Goal: Task Accomplishment & Management: Use online tool/utility

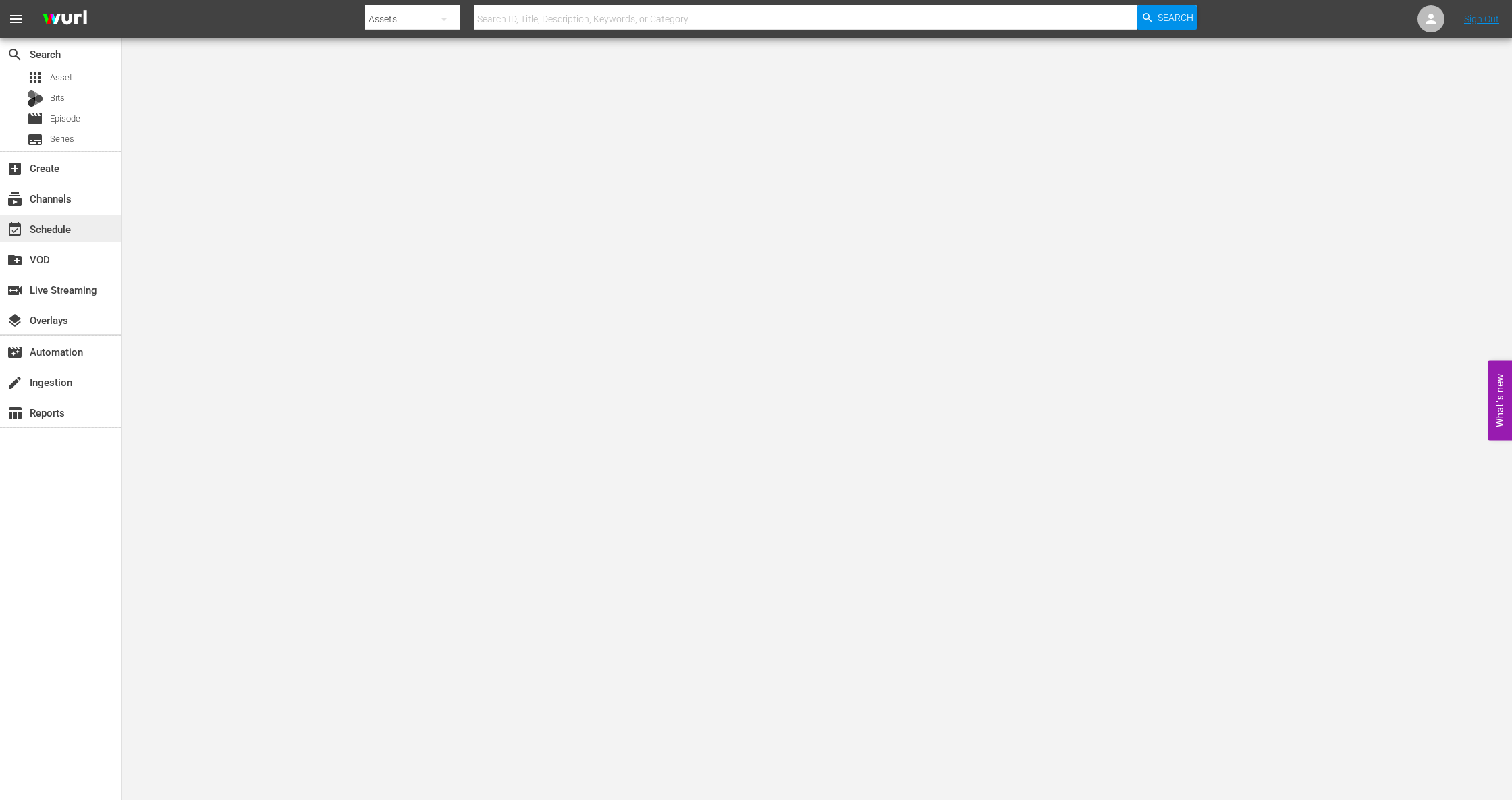
click at [63, 223] on div "event_available Schedule" at bounding box center [38, 226] width 76 height 12
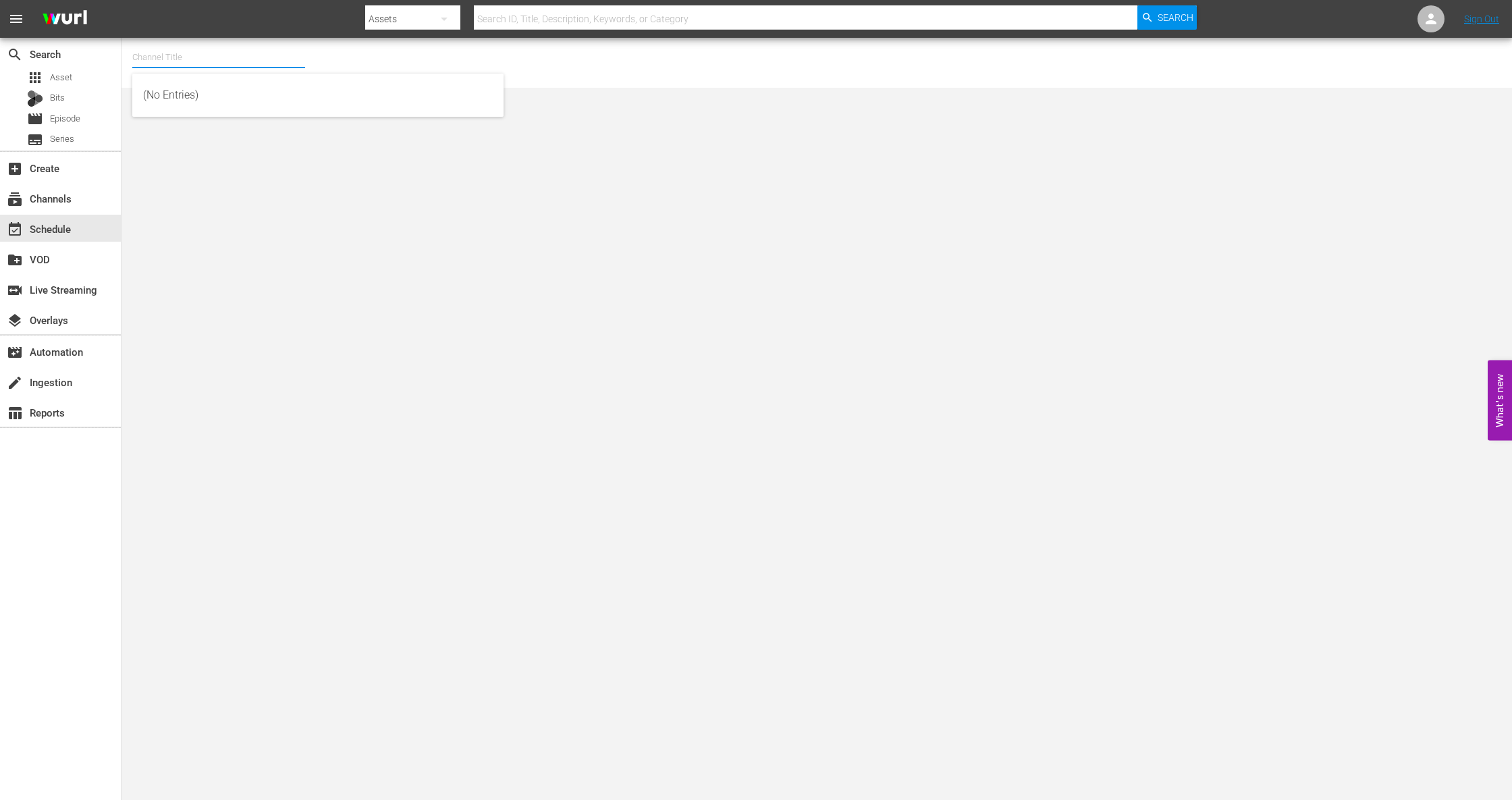
click at [173, 60] on input "text" at bounding box center [219, 57] width 173 height 32
click at [329, 135] on div "Boxing TV (Playout) (1503 - tripleb_boxingtv_3)" at bounding box center [318, 128] width 349 height 32
type input "Boxing TV (Playout) (1503 - tripleb_boxingtv_3)"
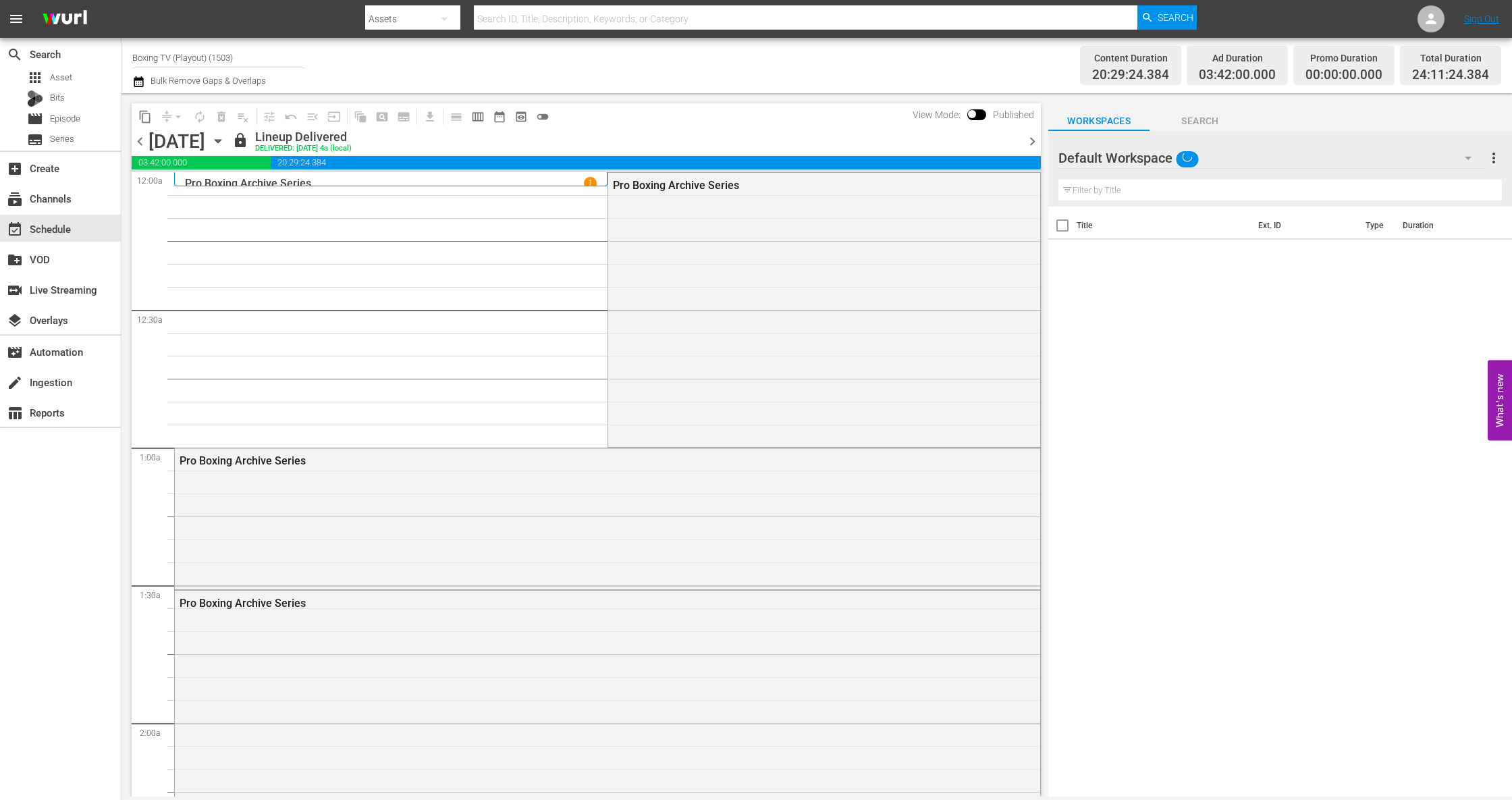
click at [976, 117] on input "checkbox" at bounding box center [972, 117] width 29 height 9
checkbox input "true"
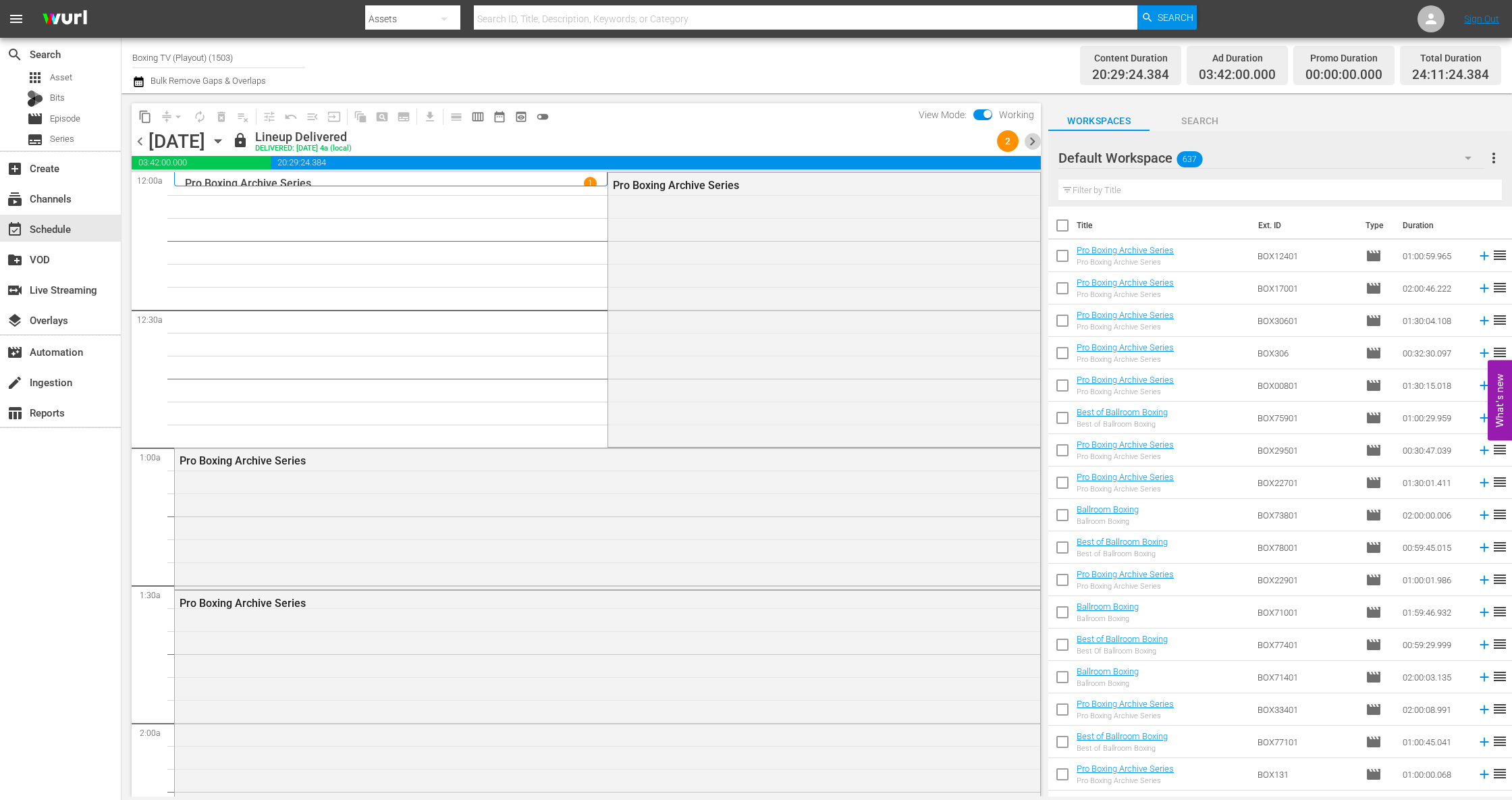
click at [1031, 141] on span "chevron_right" at bounding box center [1032, 141] width 17 height 17
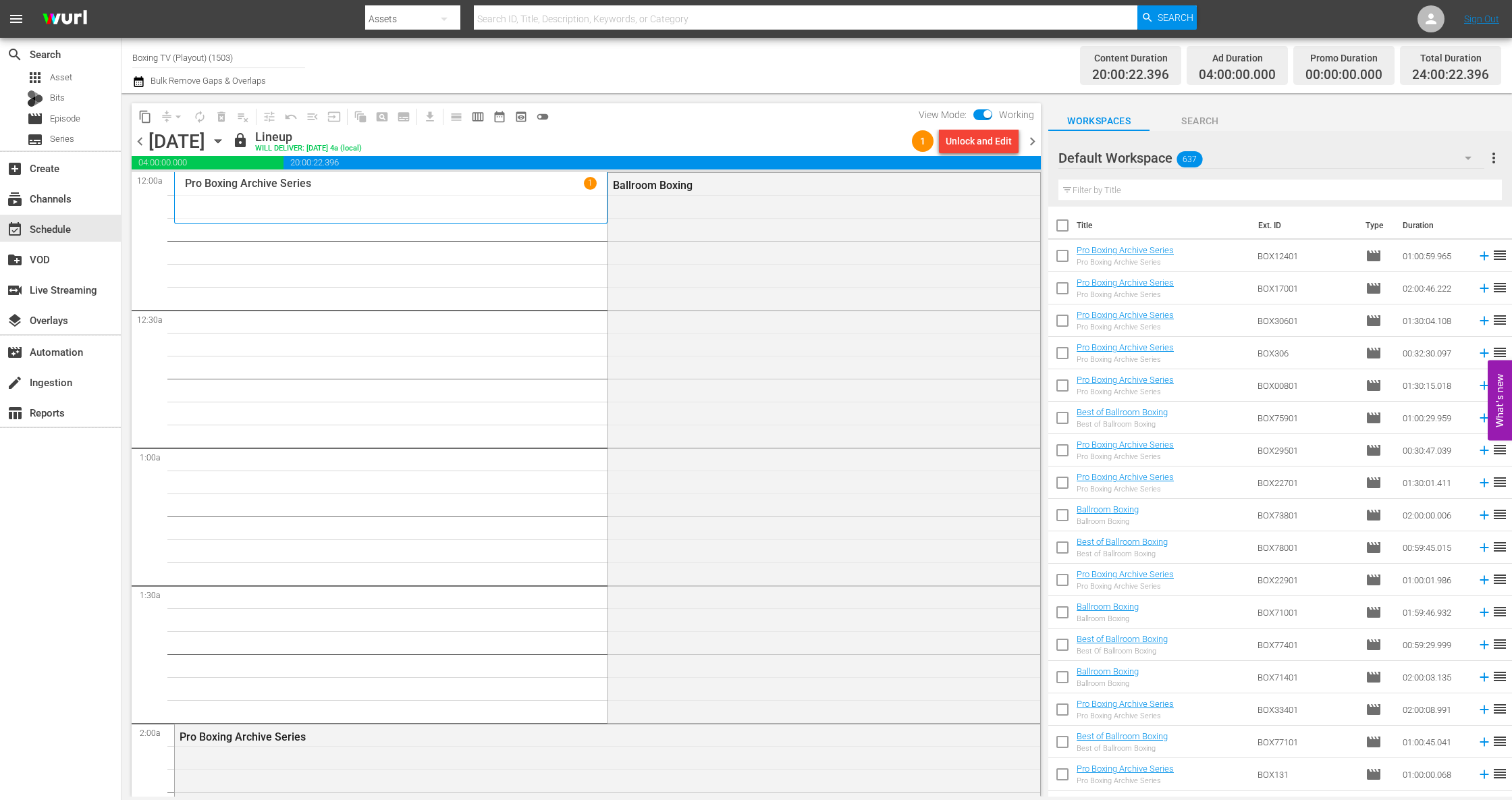
drag, startPoint x: 753, startPoint y: 281, endPoint x: 704, endPoint y: 340, distance: 76.7
click at [753, 281] on div "Ballroom Boxing" at bounding box center [824, 447] width 432 height 547
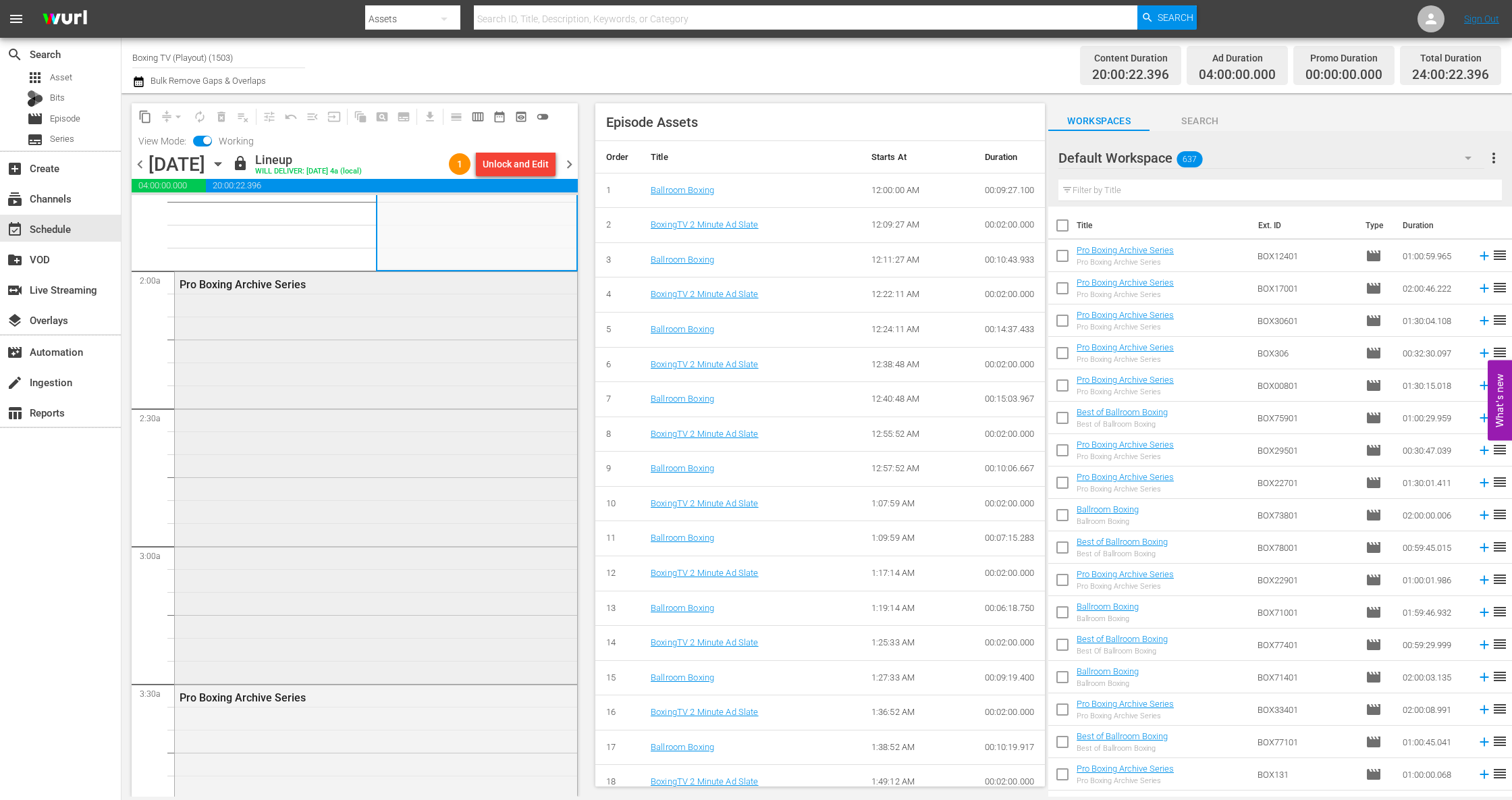
scroll to position [479, 0]
click at [428, 454] on div "Pro Boxing Archive Series" at bounding box center [376, 472] width 402 height 409
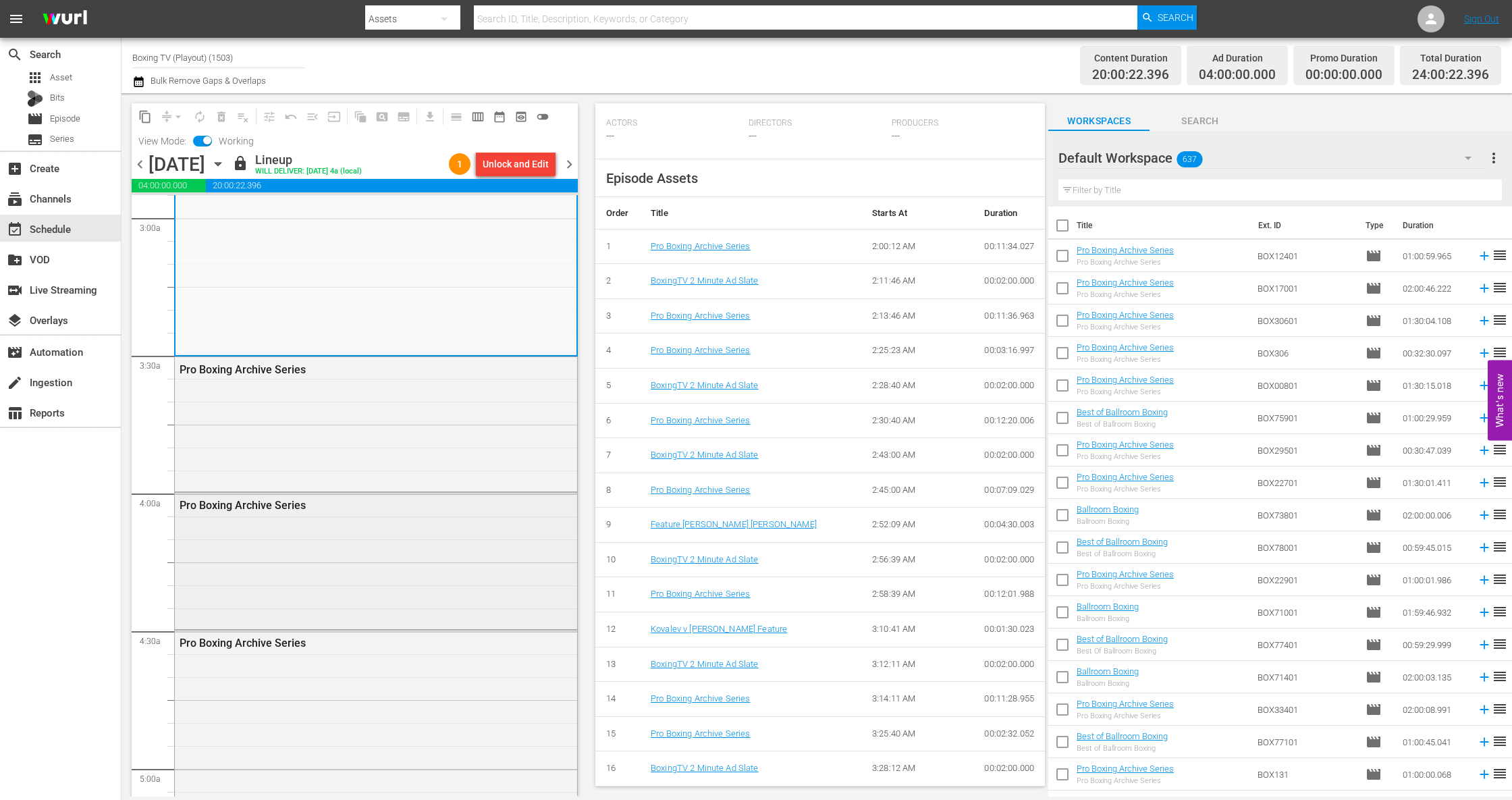
scroll to position [839, 0]
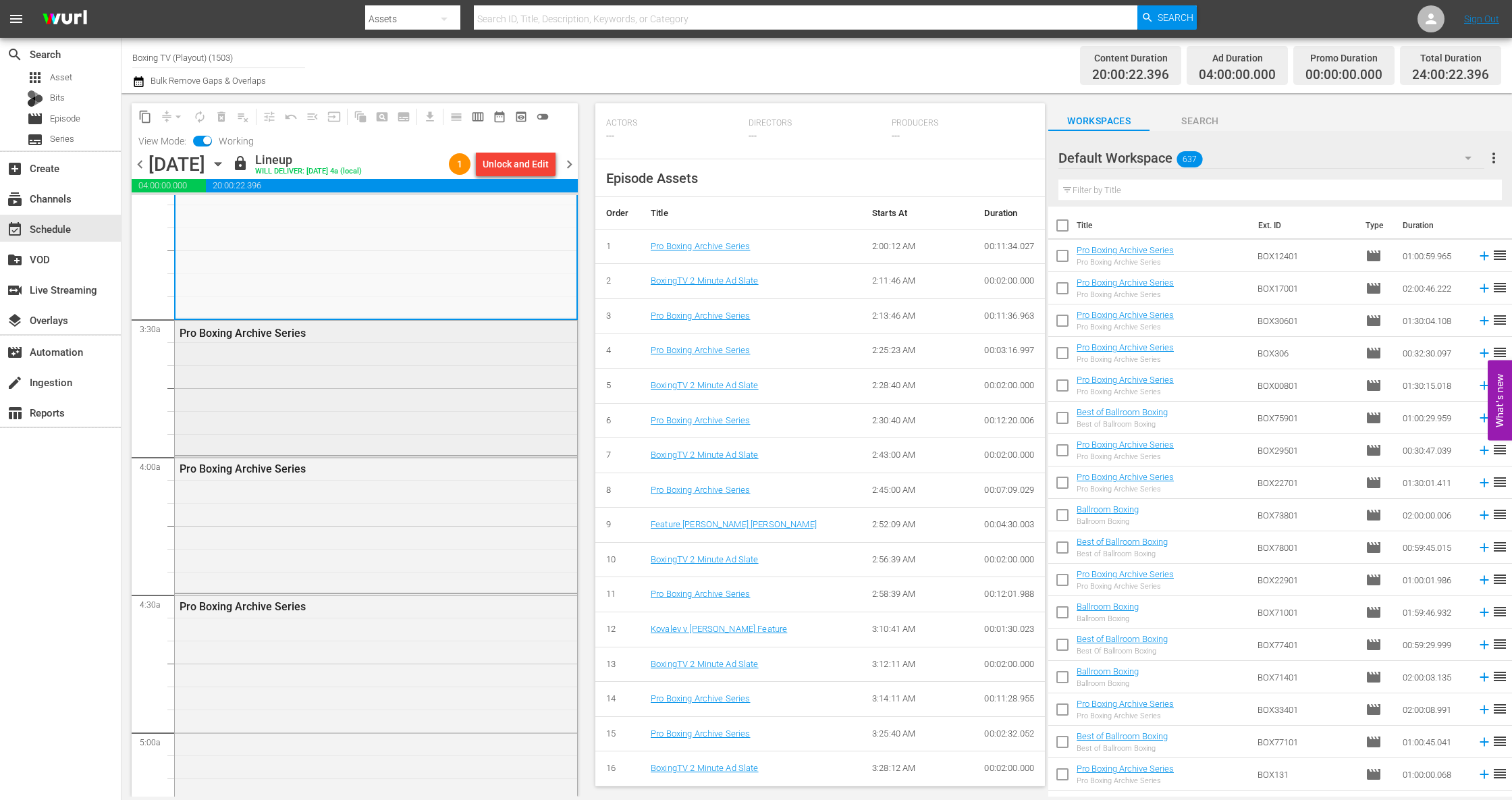
click at [375, 379] on div "Pro Boxing Archive Series" at bounding box center [376, 386] width 402 height 131
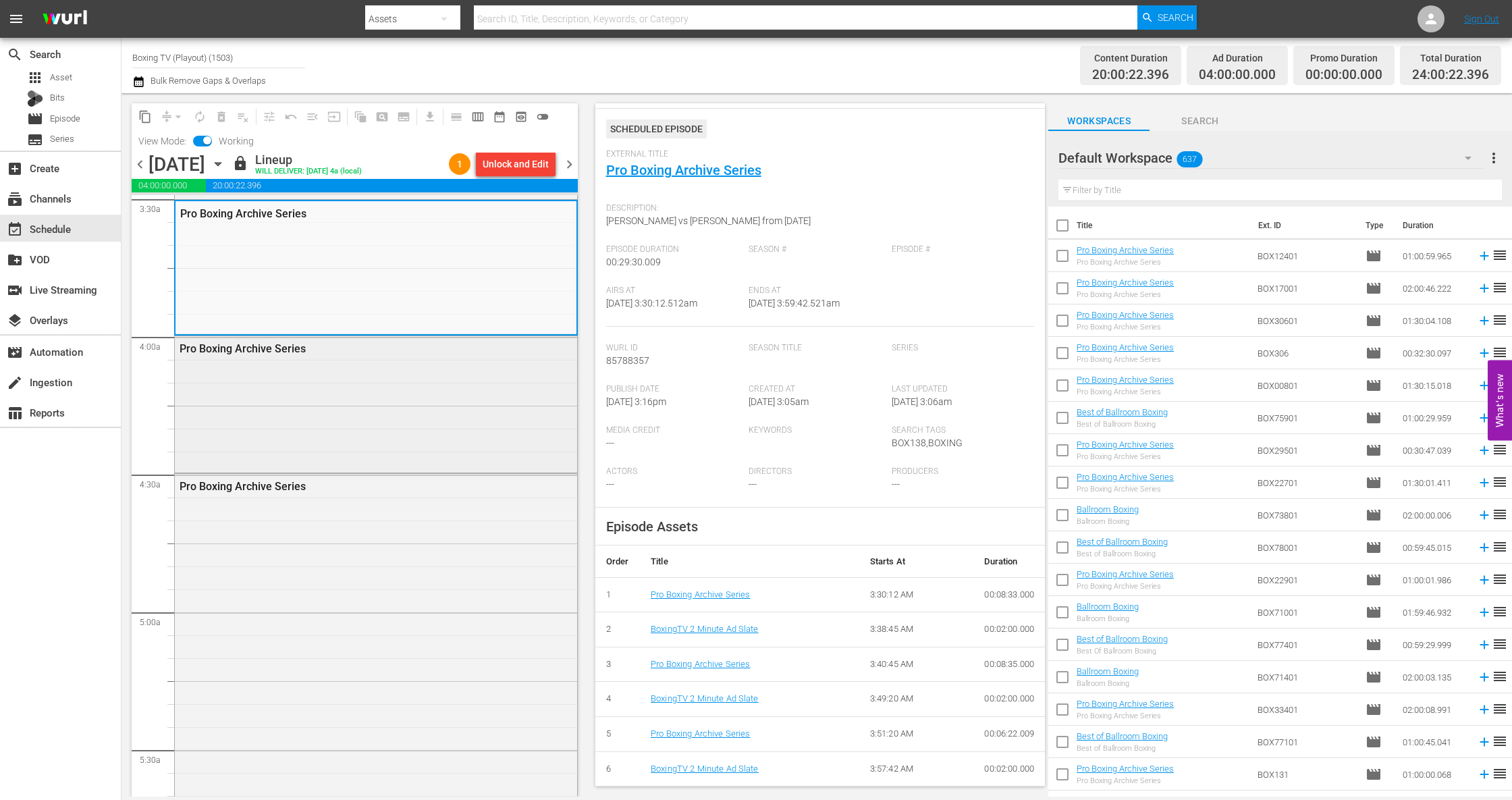
scroll to position [35, 0]
click at [416, 419] on div "Pro Boxing Archive Series" at bounding box center [376, 403] width 402 height 134
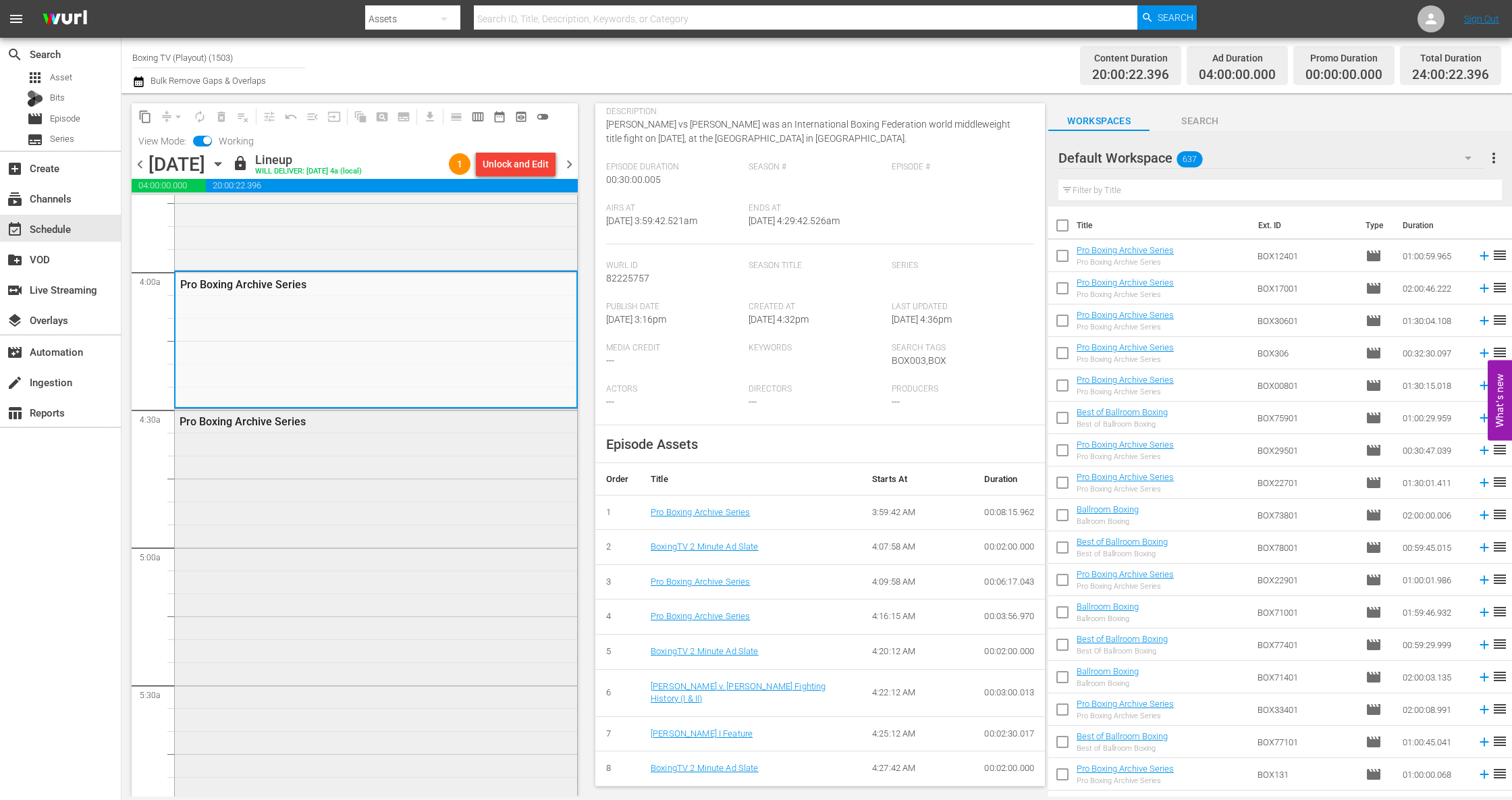
scroll to position [1080, 0]
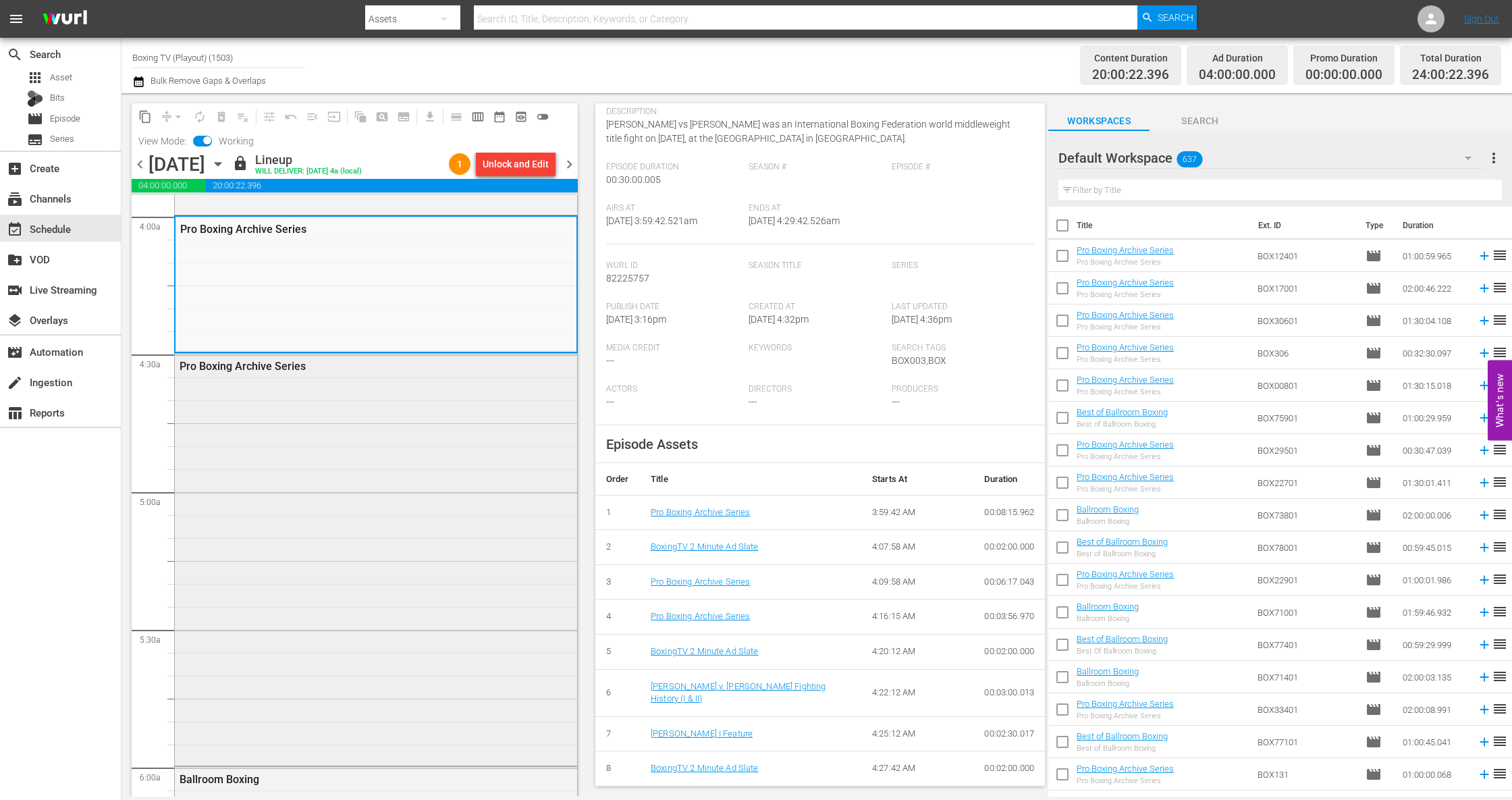
click at [427, 499] on div "Pro Boxing Archive Series" at bounding box center [376, 557] width 402 height 409
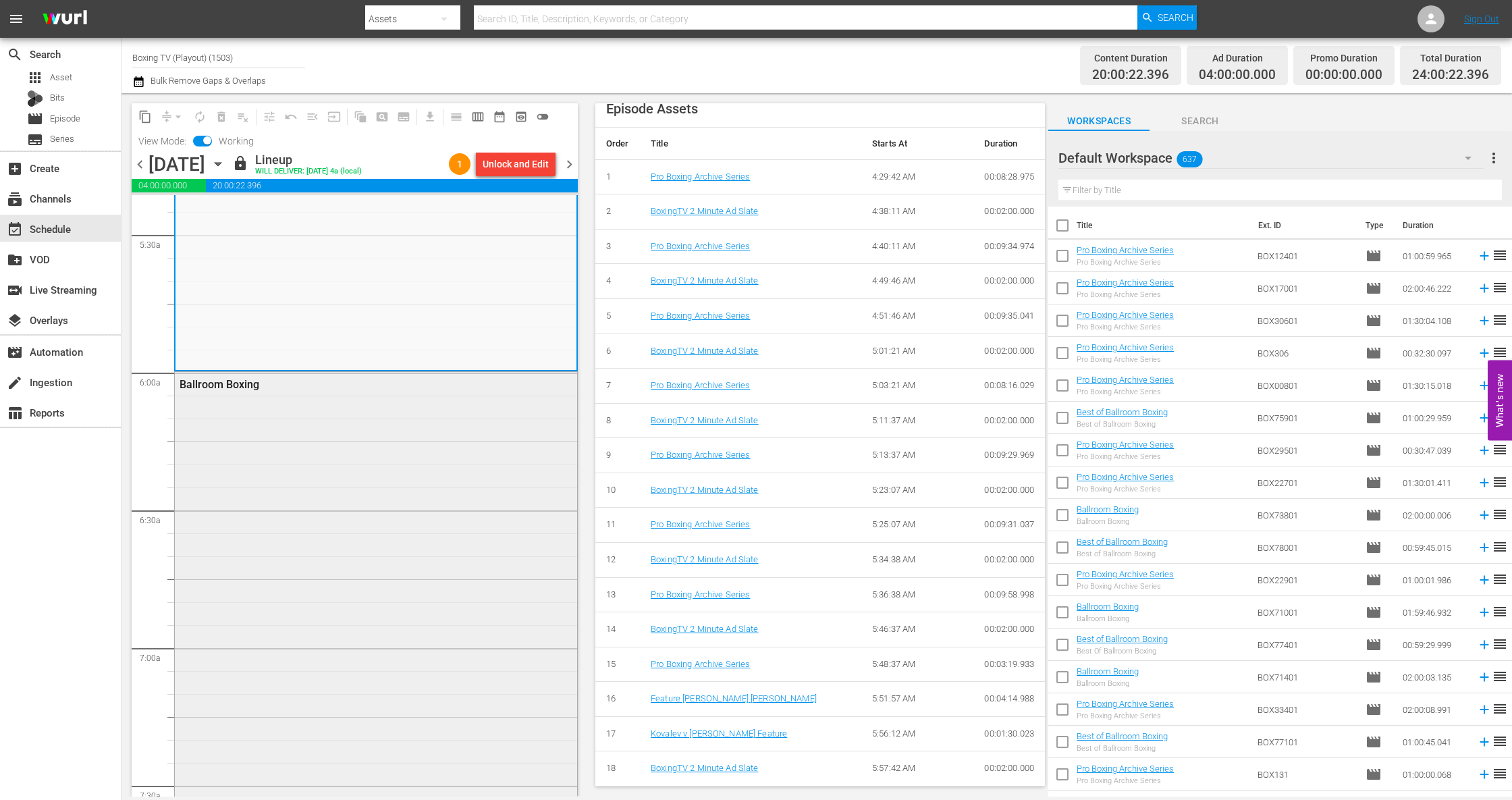
scroll to position [1559, 0]
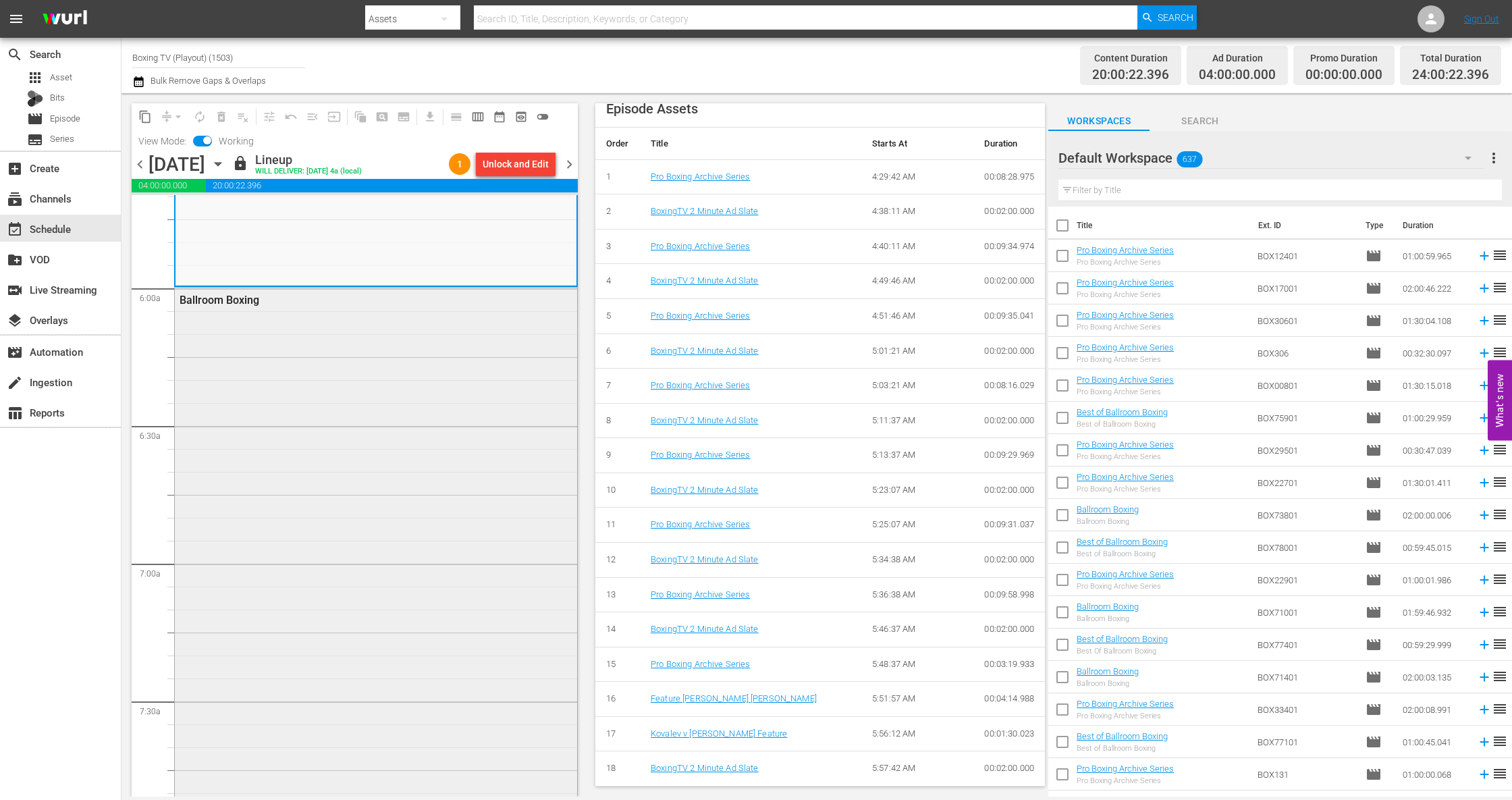
click at [381, 505] on div "Ballroom Boxing" at bounding box center [376, 563] width 402 height 550
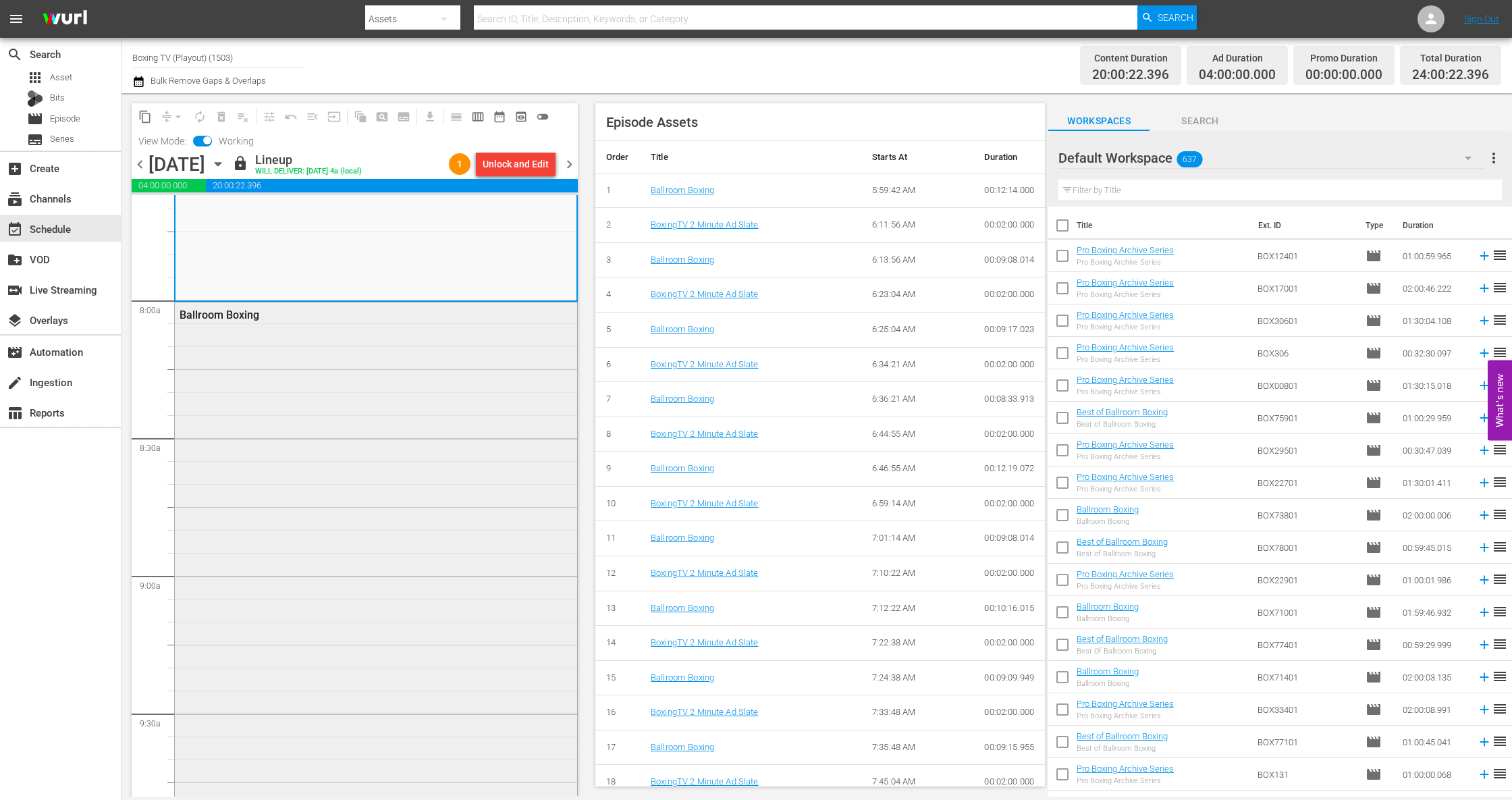
scroll to position [2160, 0]
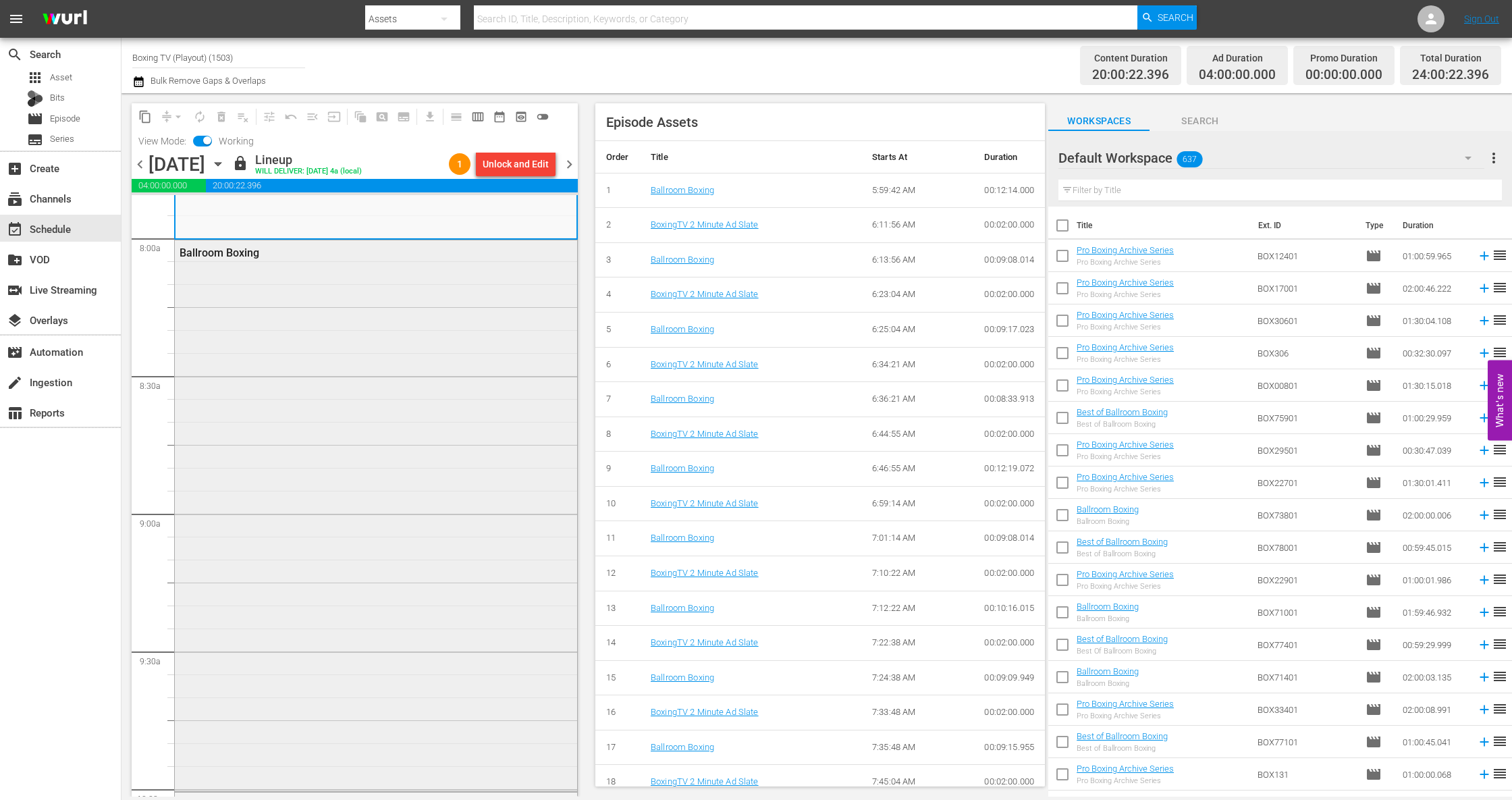
click at [462, 549] on div "Ballroom Boxing" at bounding box center [376, 514] width 402 height 547
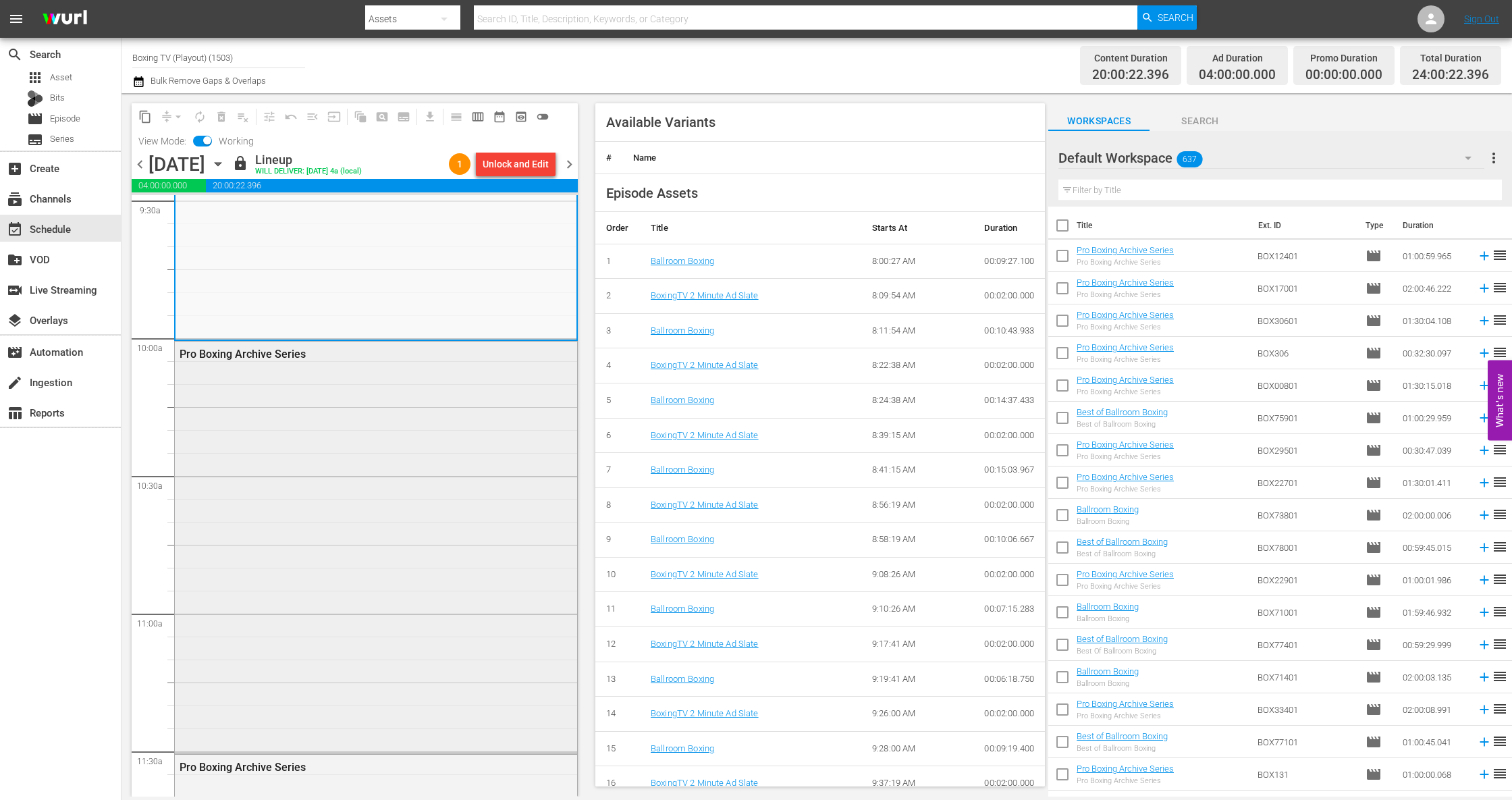
scroll to position [2639, 0]
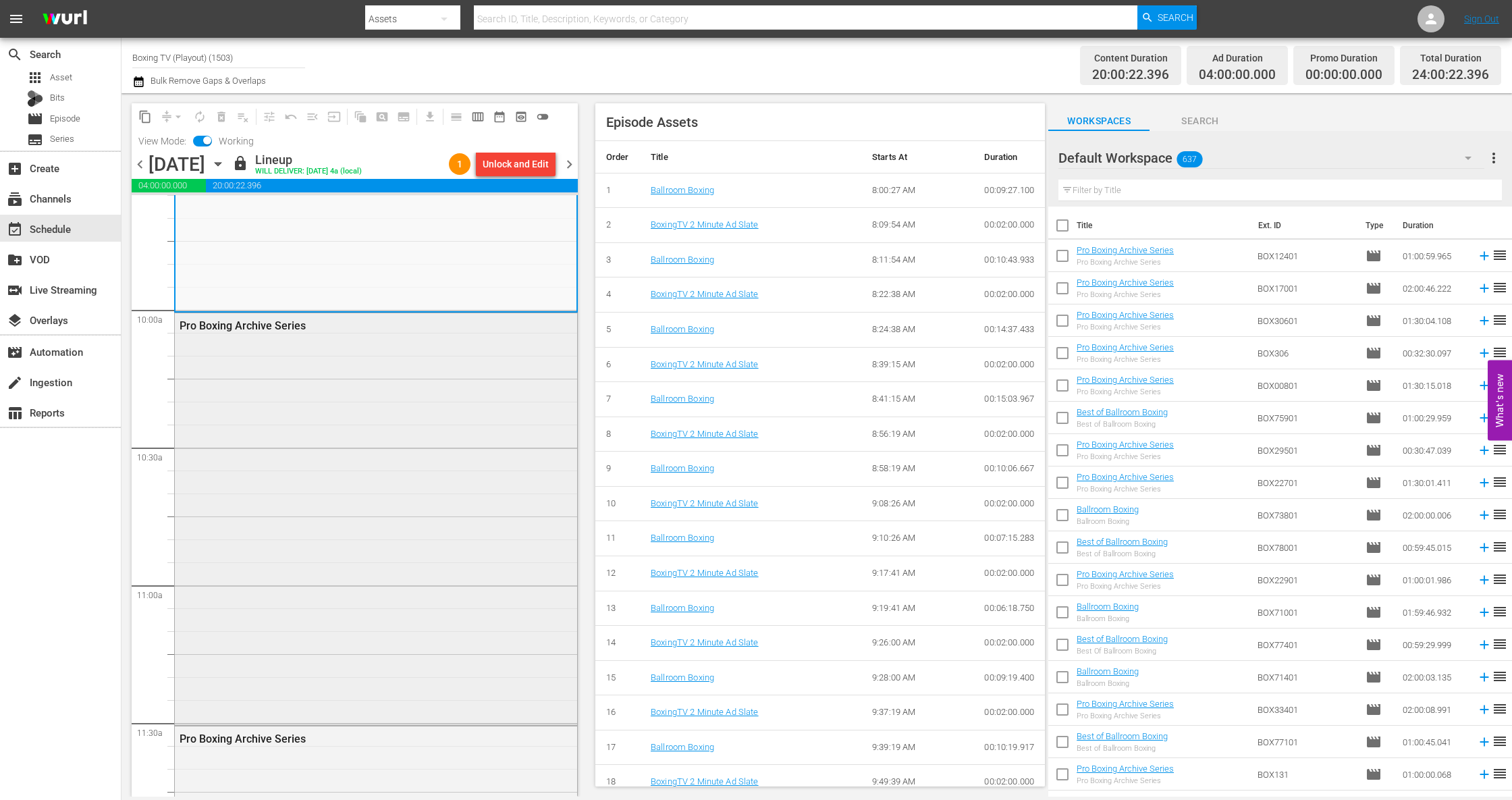
click at [336, 553] on div "Pro Boxing Archive Series" at bounding box center [376, 517] width 402 height 409
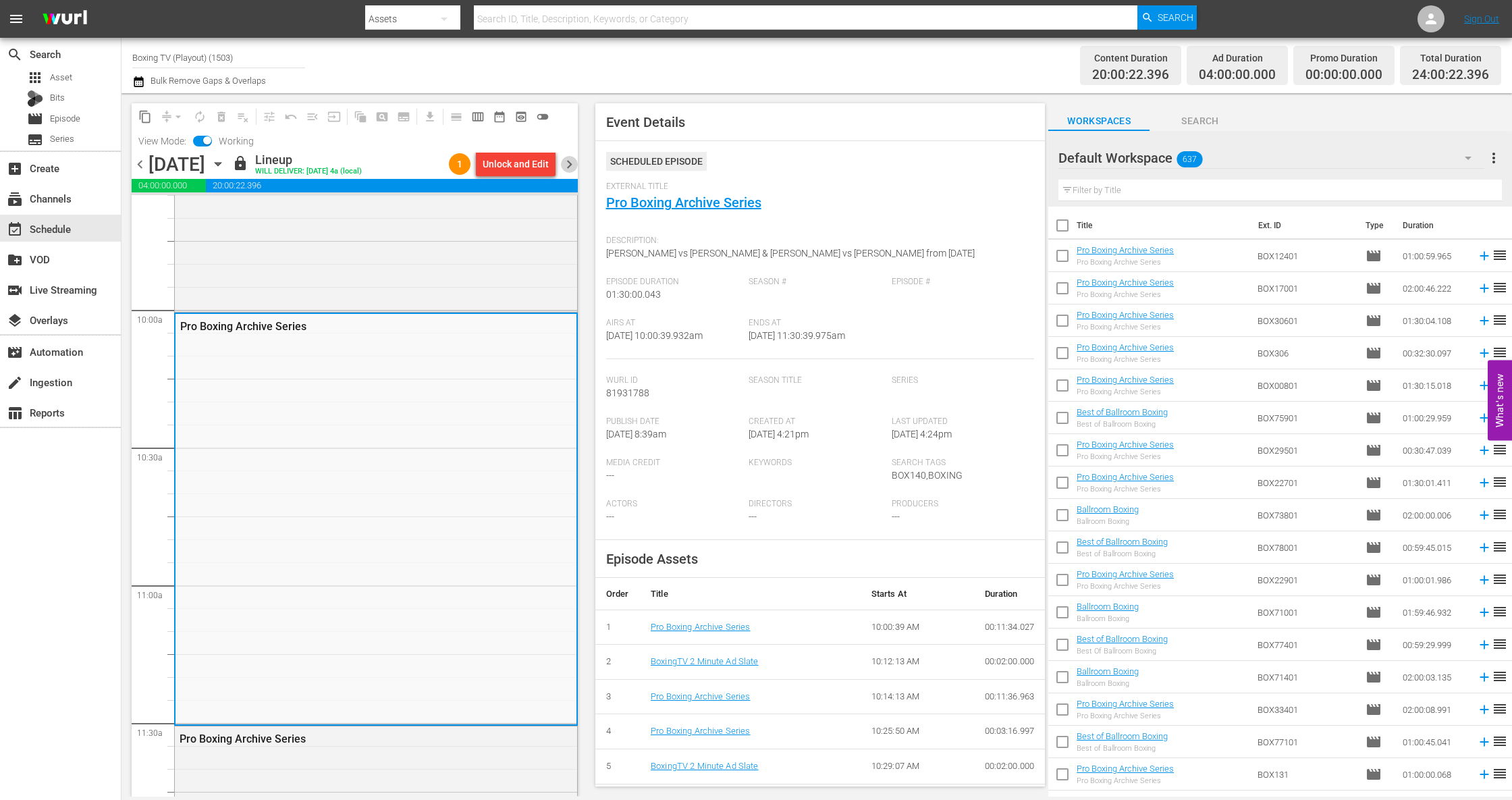
click at [570, 161] on span "chevron_right" at bounding box center [570, 165] width 17 height 17
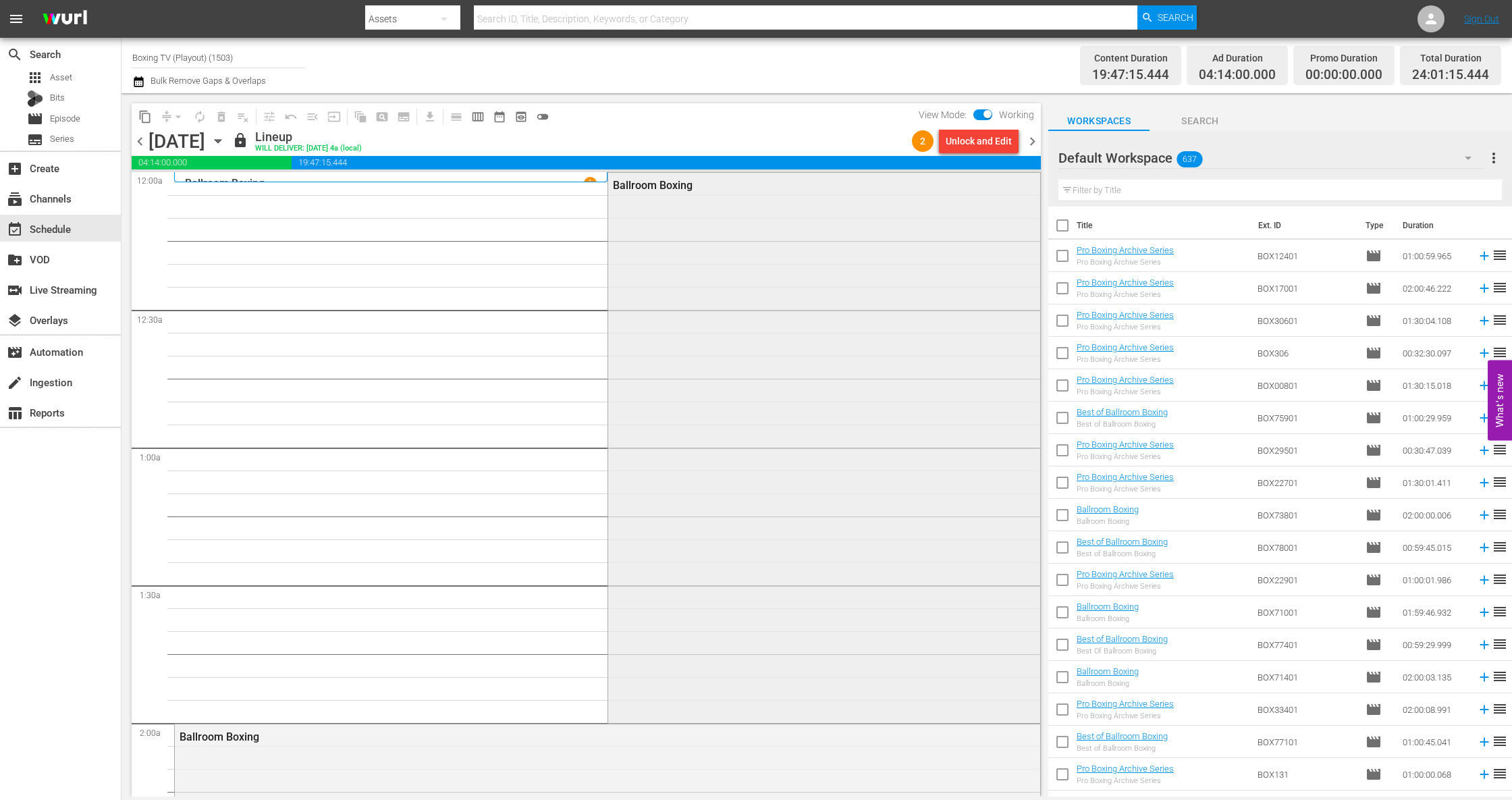
click at [765, 297] on div "Ballroom Boxing" at bounding box center [824, 447] width 432 height 548
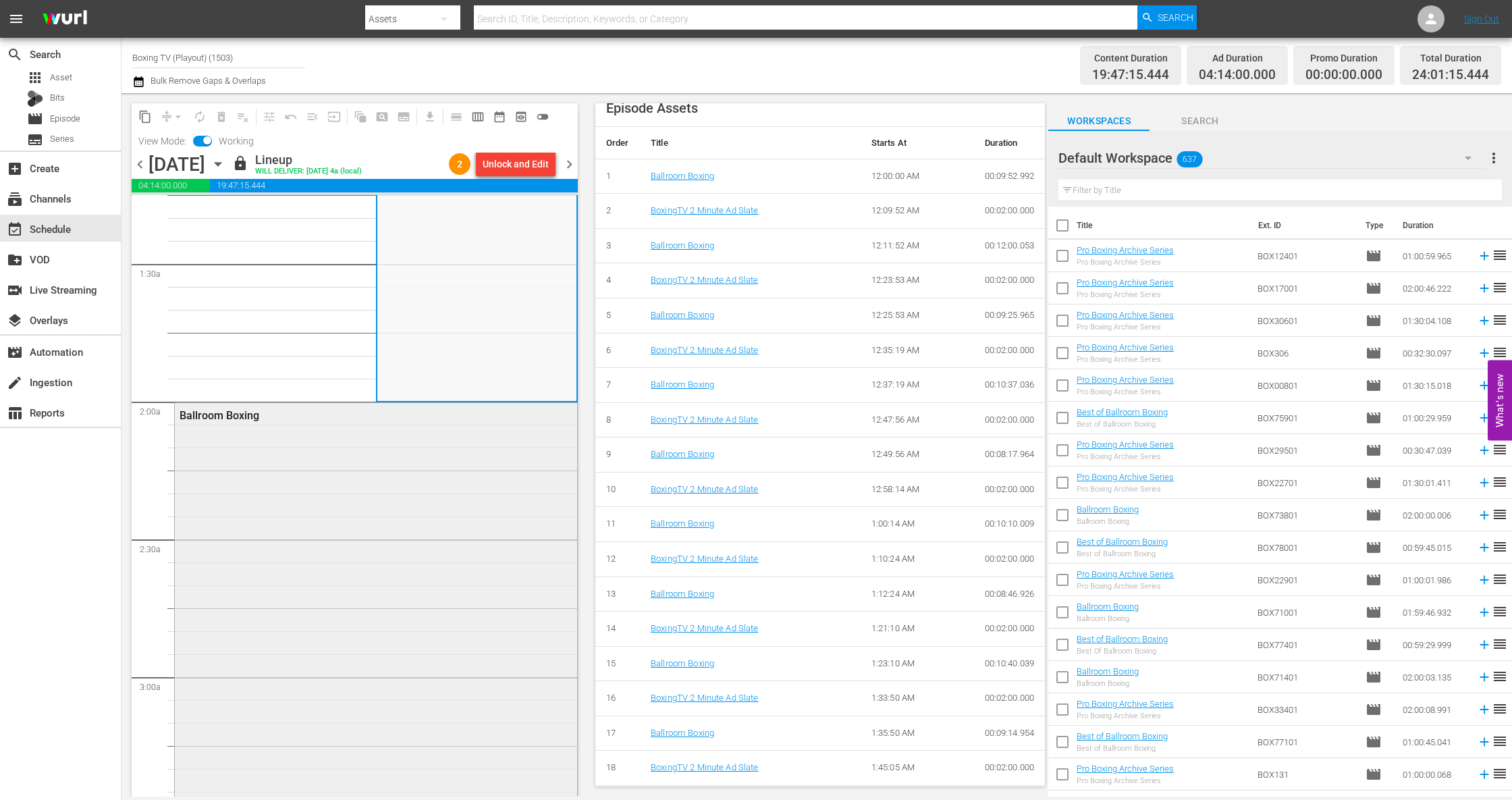
scroll to position [479, 0]
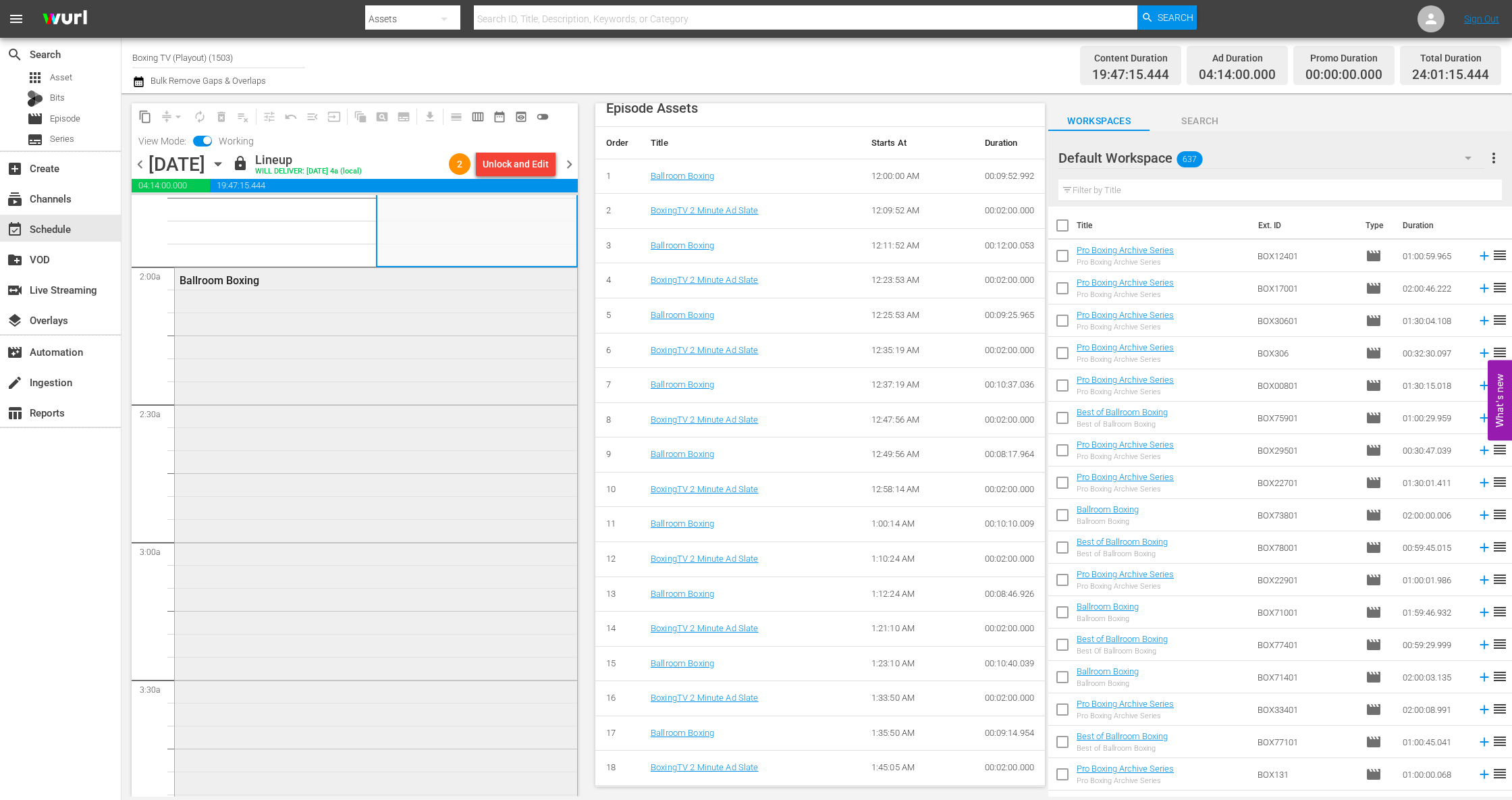
click at [352, 492] on div "Ballroom Boxing" at bounding box center [376, 541] width 402 height 546
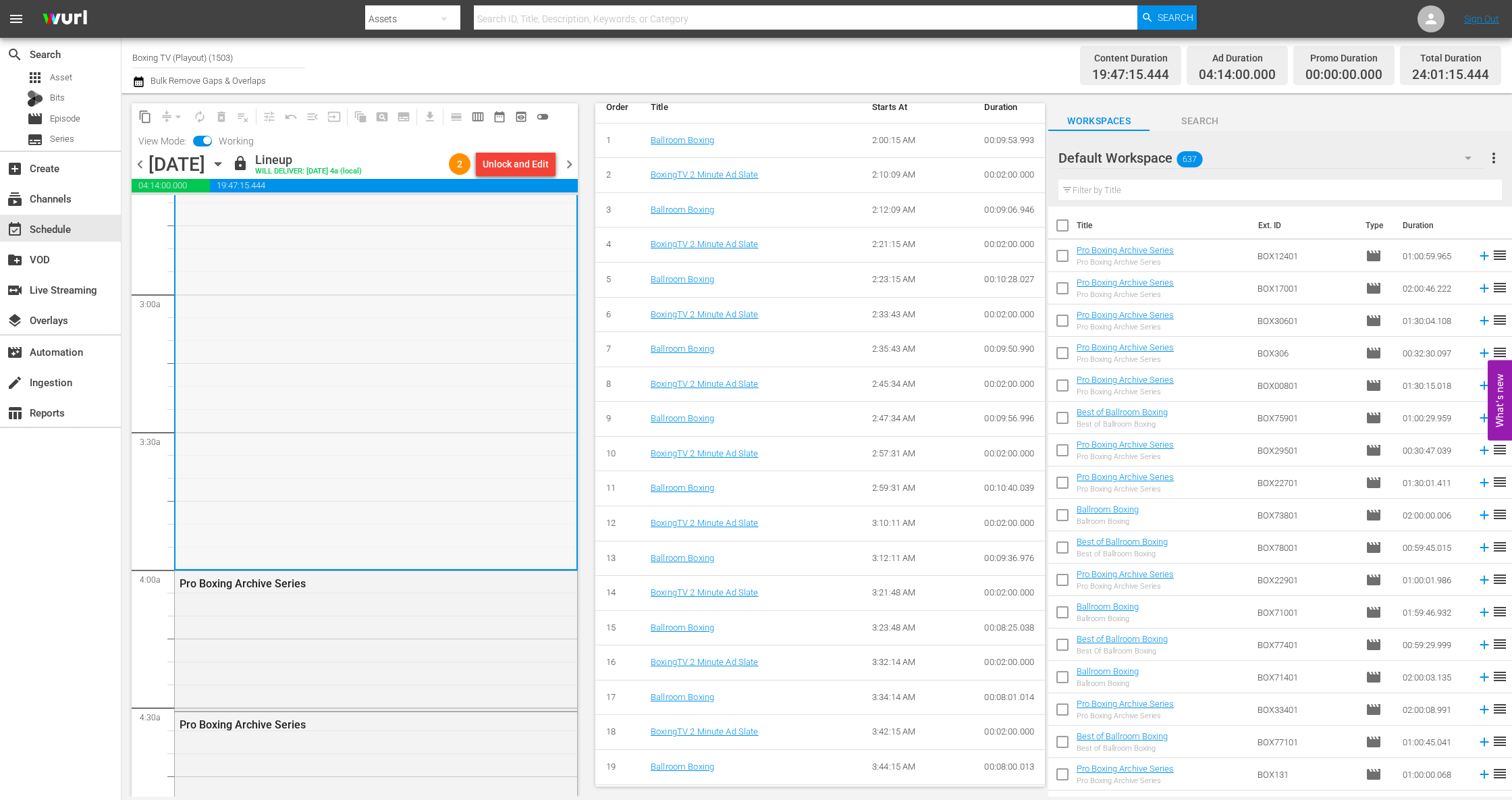
scroll to position [1080, 0]
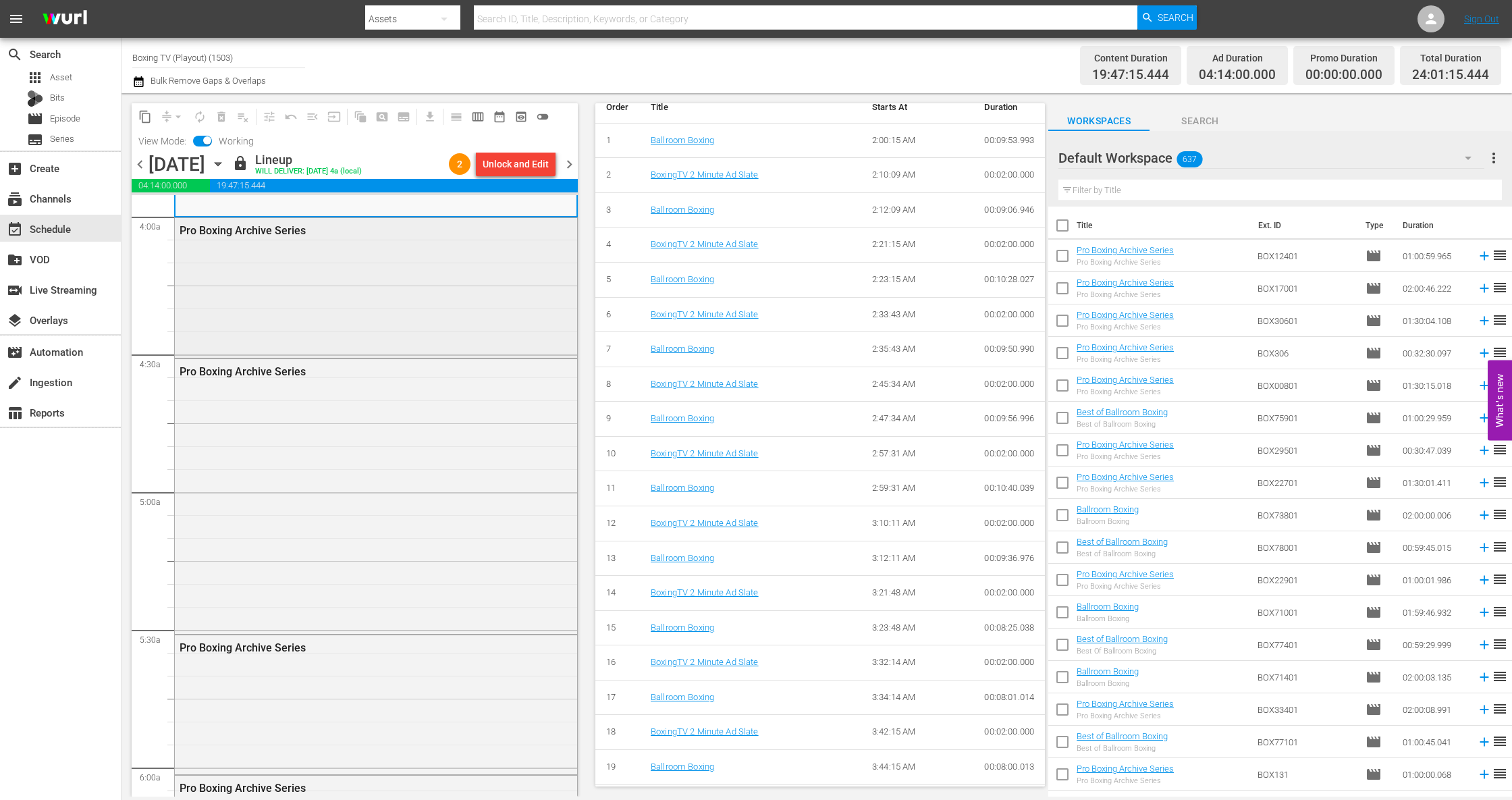
click at [341, 301] on div "Pro Boxing Archive Series" at bounding box center [376, 286] width 402 height 137
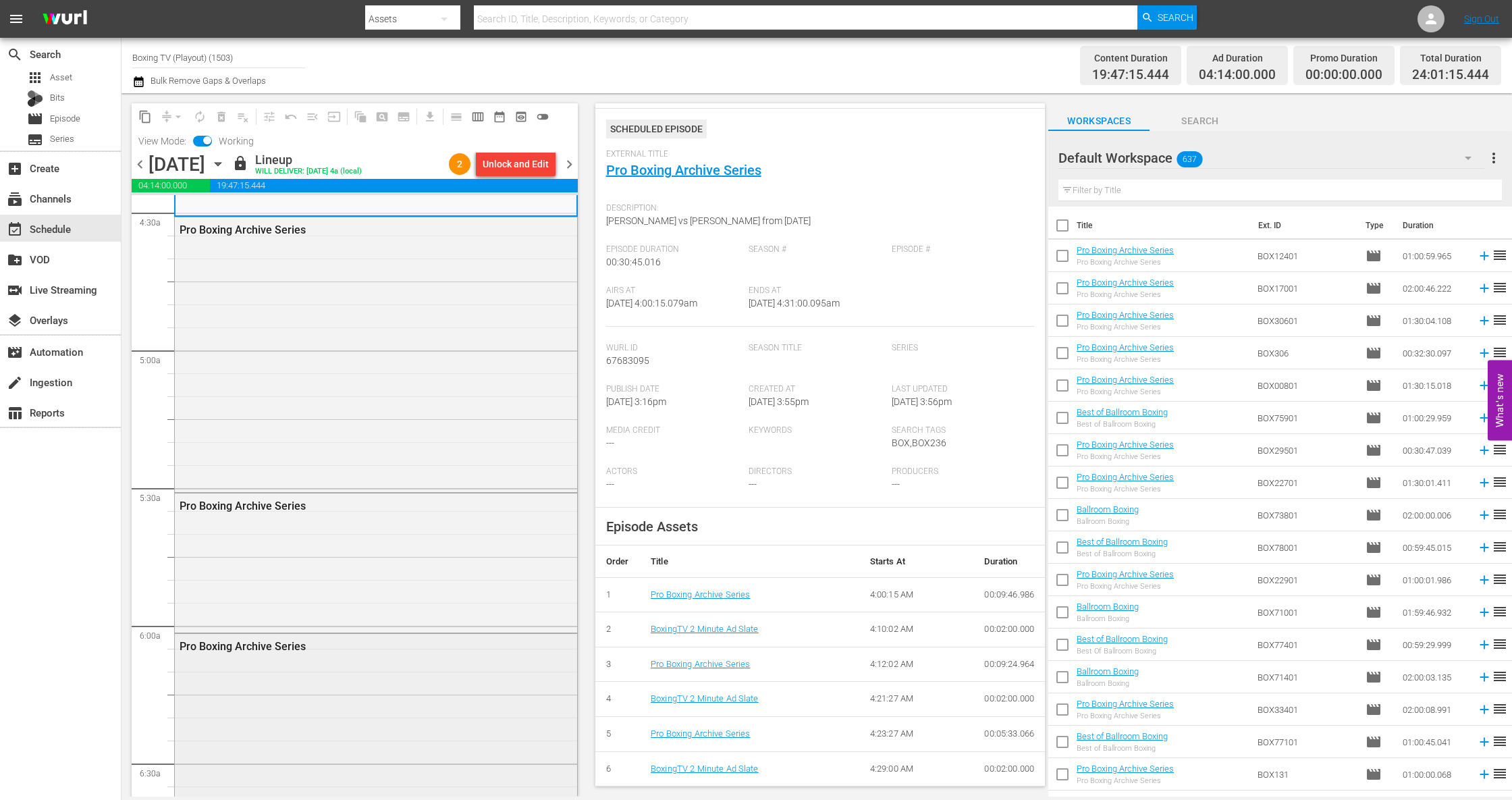
scroll to position [0, 0]
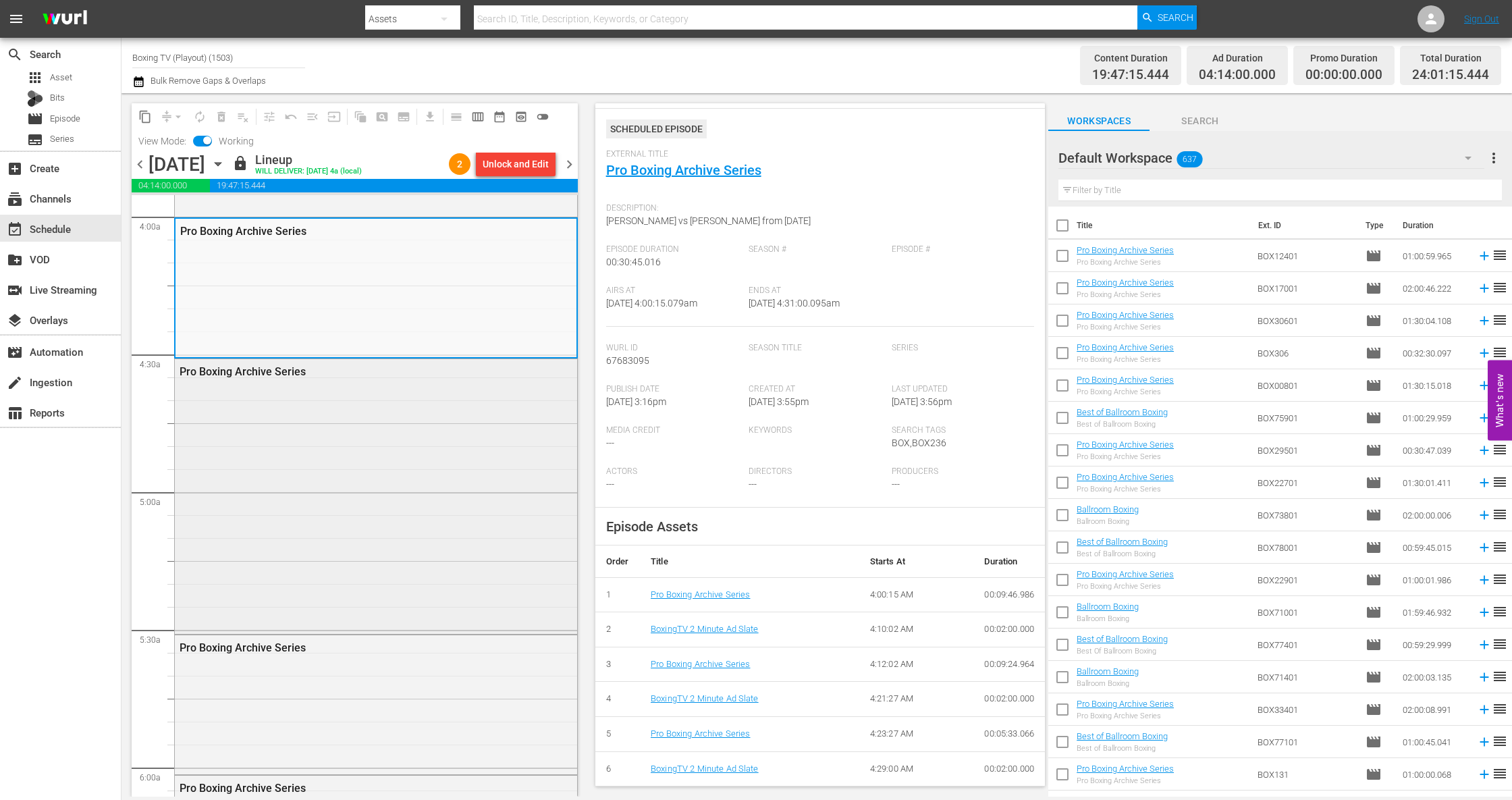
click at [382, 461] on div "Pro Boxing Archive Series" at bounding box center [376, 494] width 402 height 271
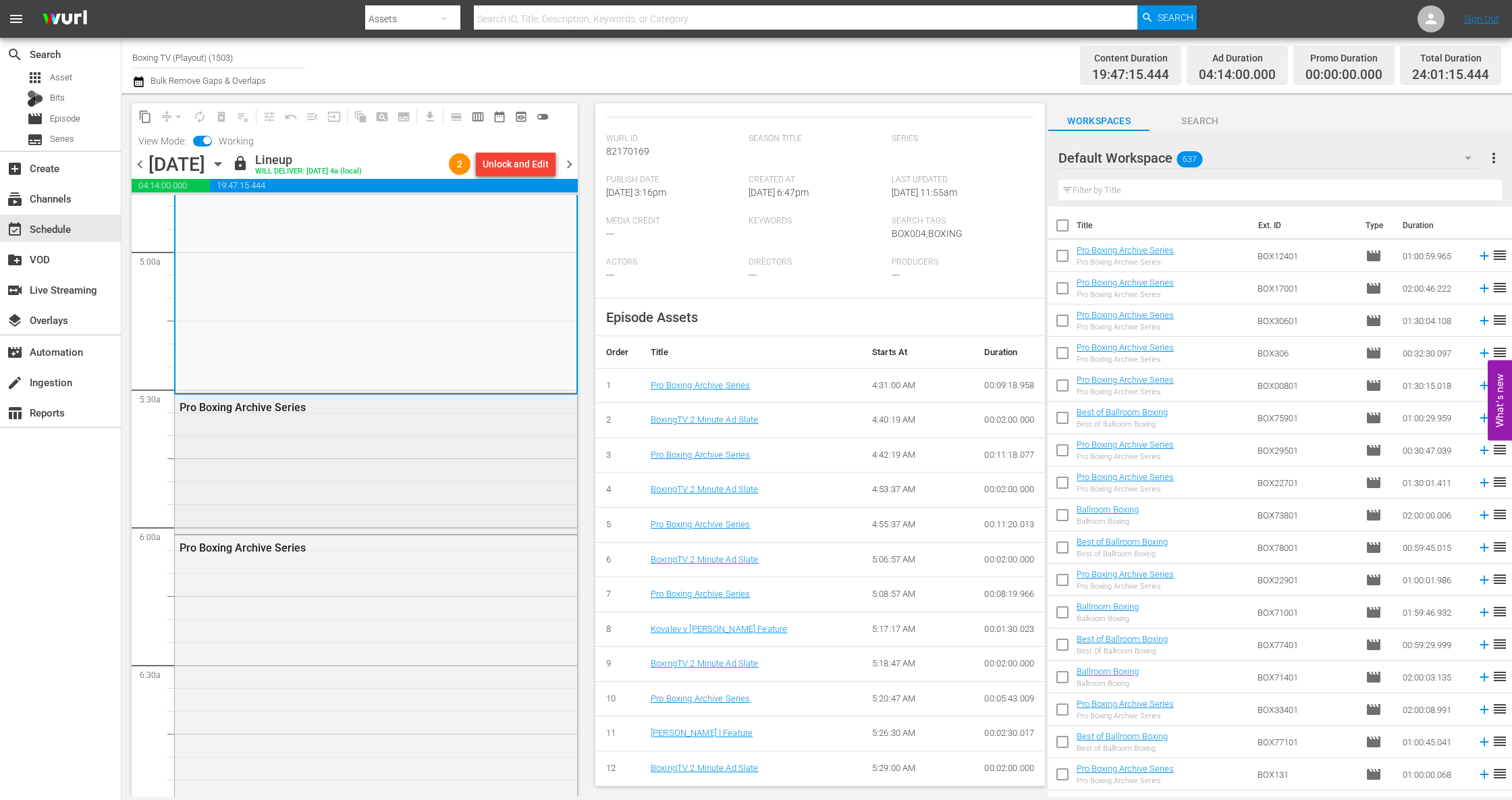
click at [352, 444] on div "Pro Boxing Archive Series" at bounding box center [376, 463] width 402 height 137
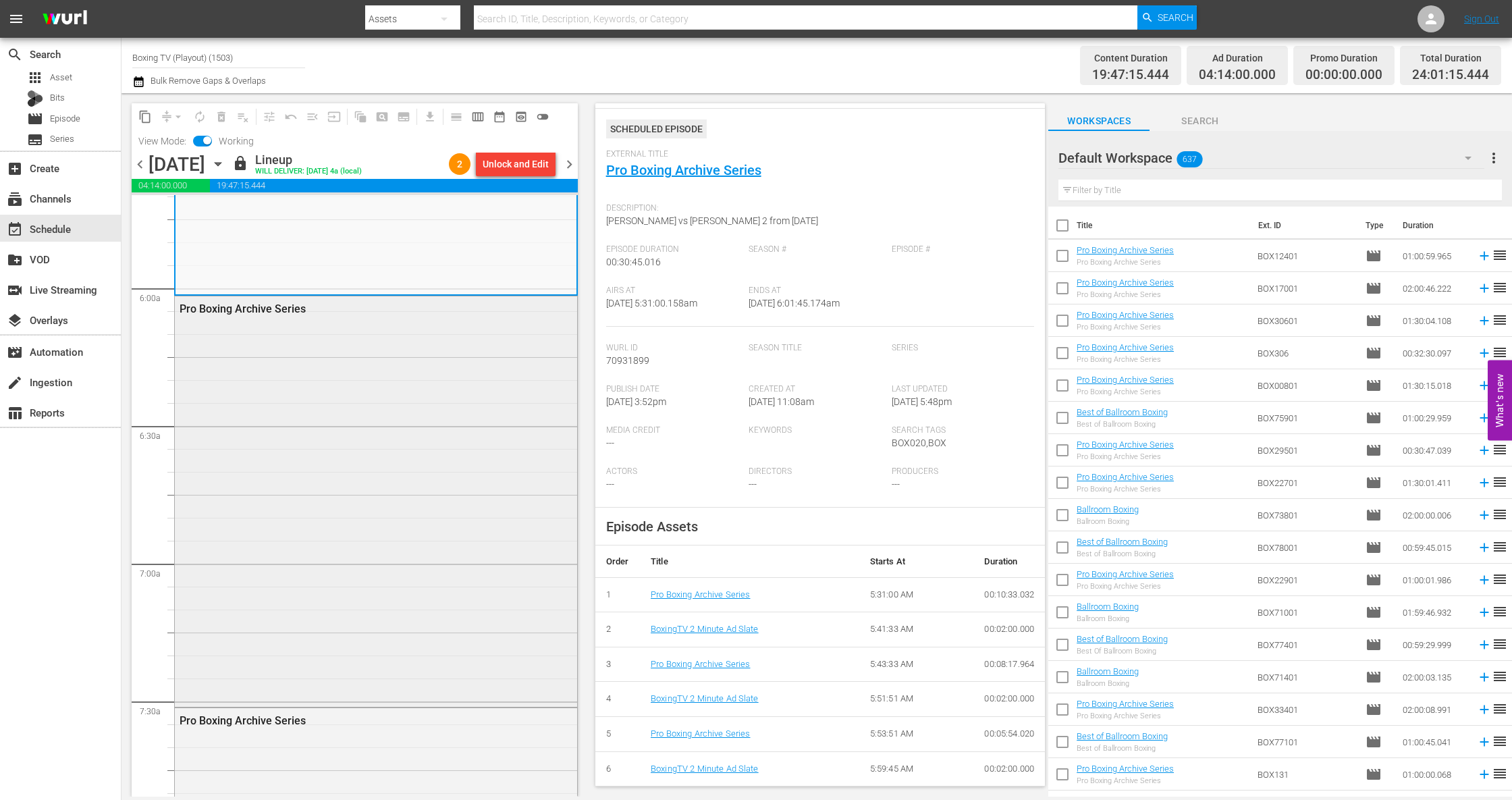
click at [366, 428] on div "Pro Boxing Archive Series" at bounding box center [376, 499] width 402 height 407
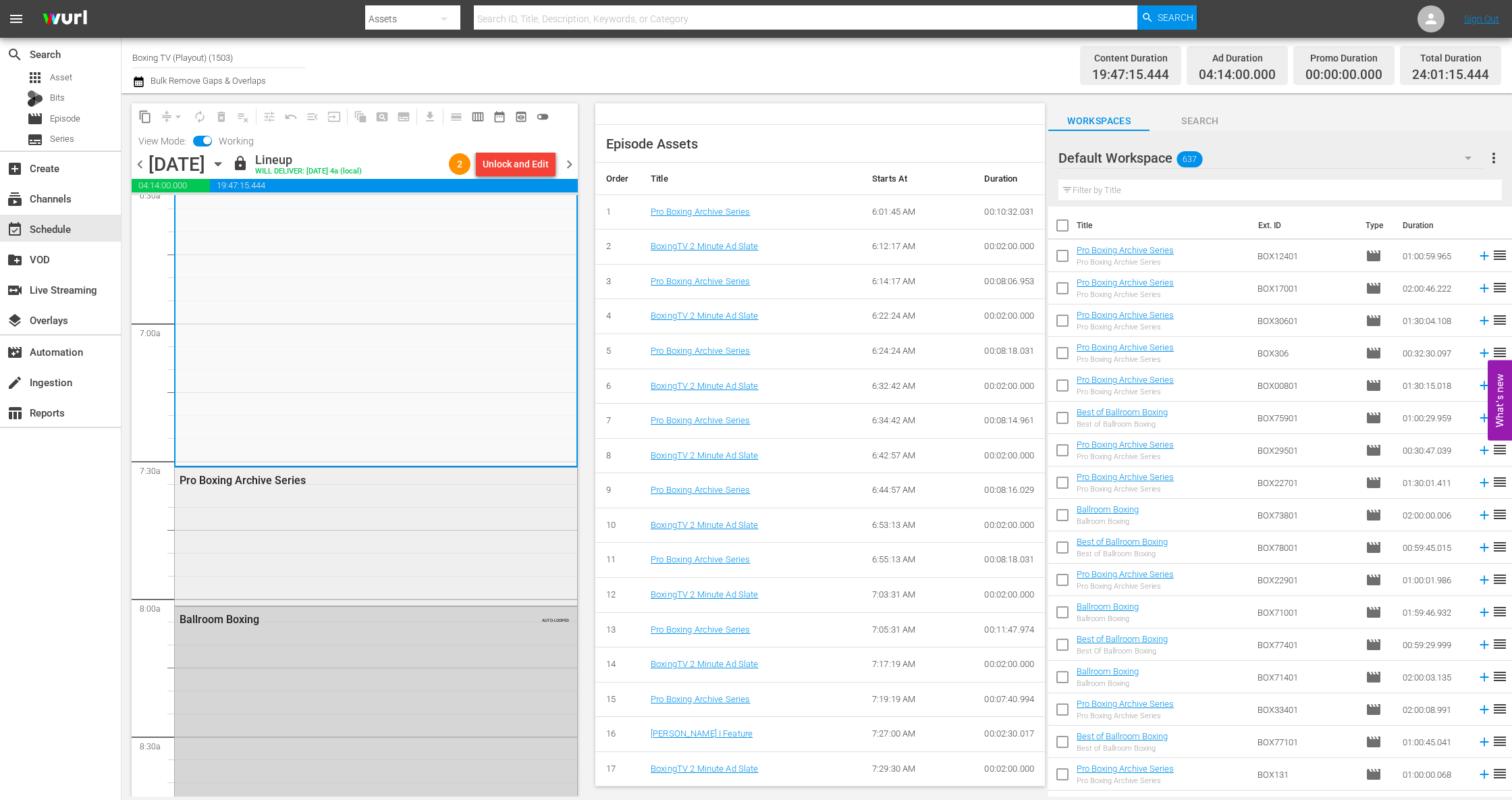
click at [369, 533] on div "Pro Boxing Archive Series" at bounding box center [376, 535] width 402 height 135
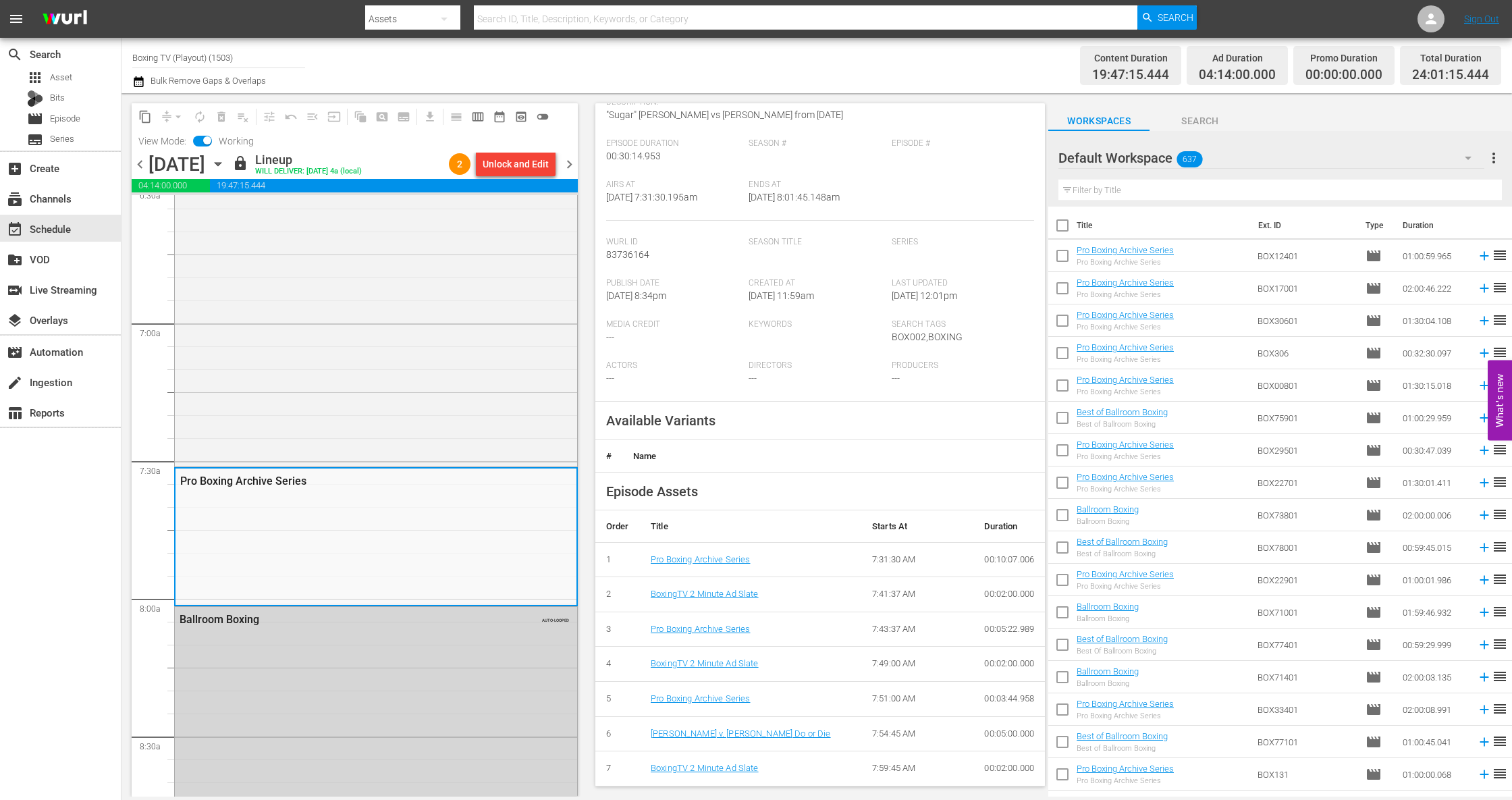
drag, startPoint x: 562, startPoint y: 155, endPoint x: 1451, endPoint y: 243, distance: 893.3
click at [562, 156] on span "chevron_right" at bounding box center [570, 165] width 17 height 17
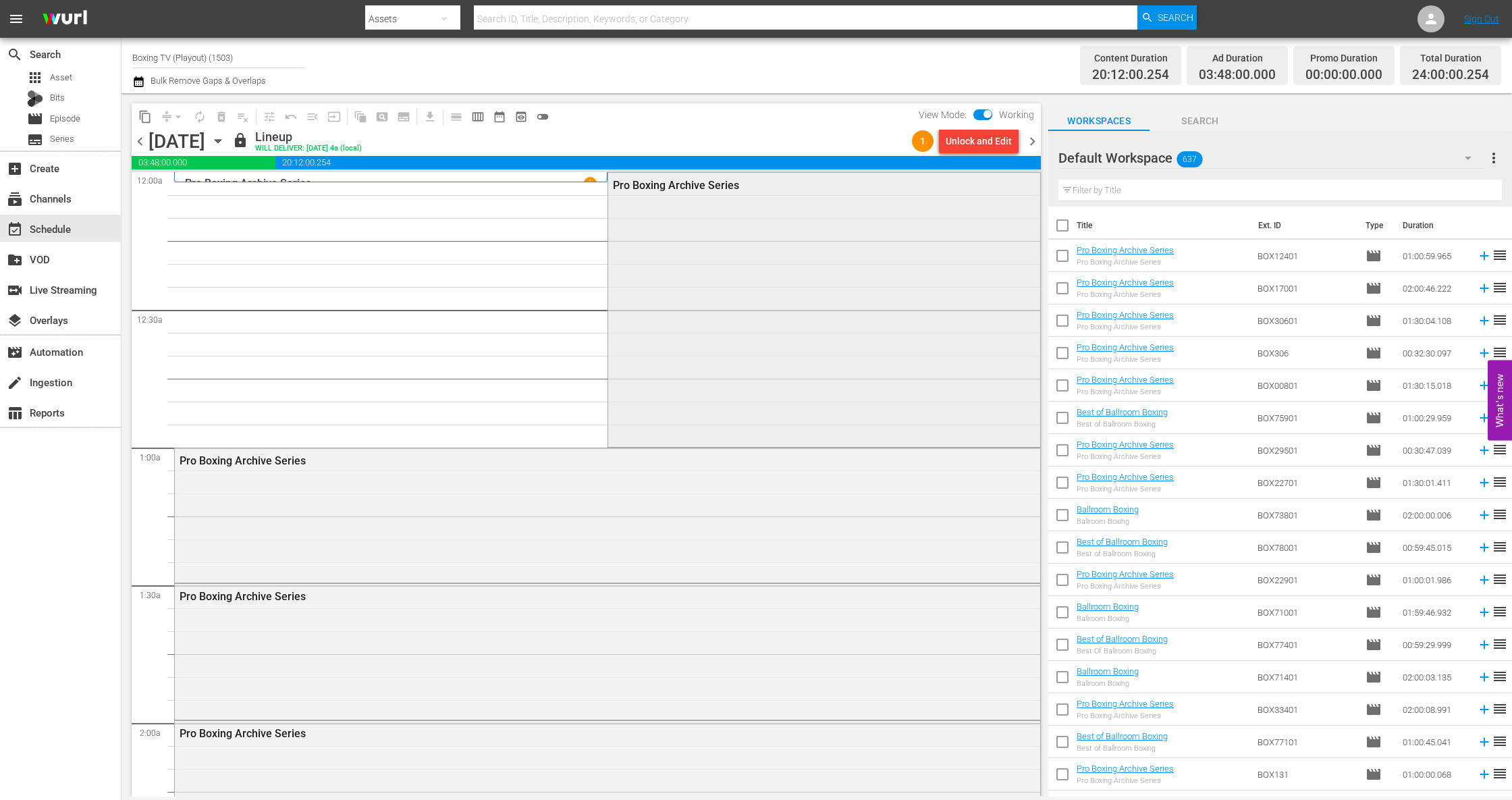
click at [864, 332] on div "Pro Boxing Archive Series" at bounding box center [824, 308] width 432 height 271
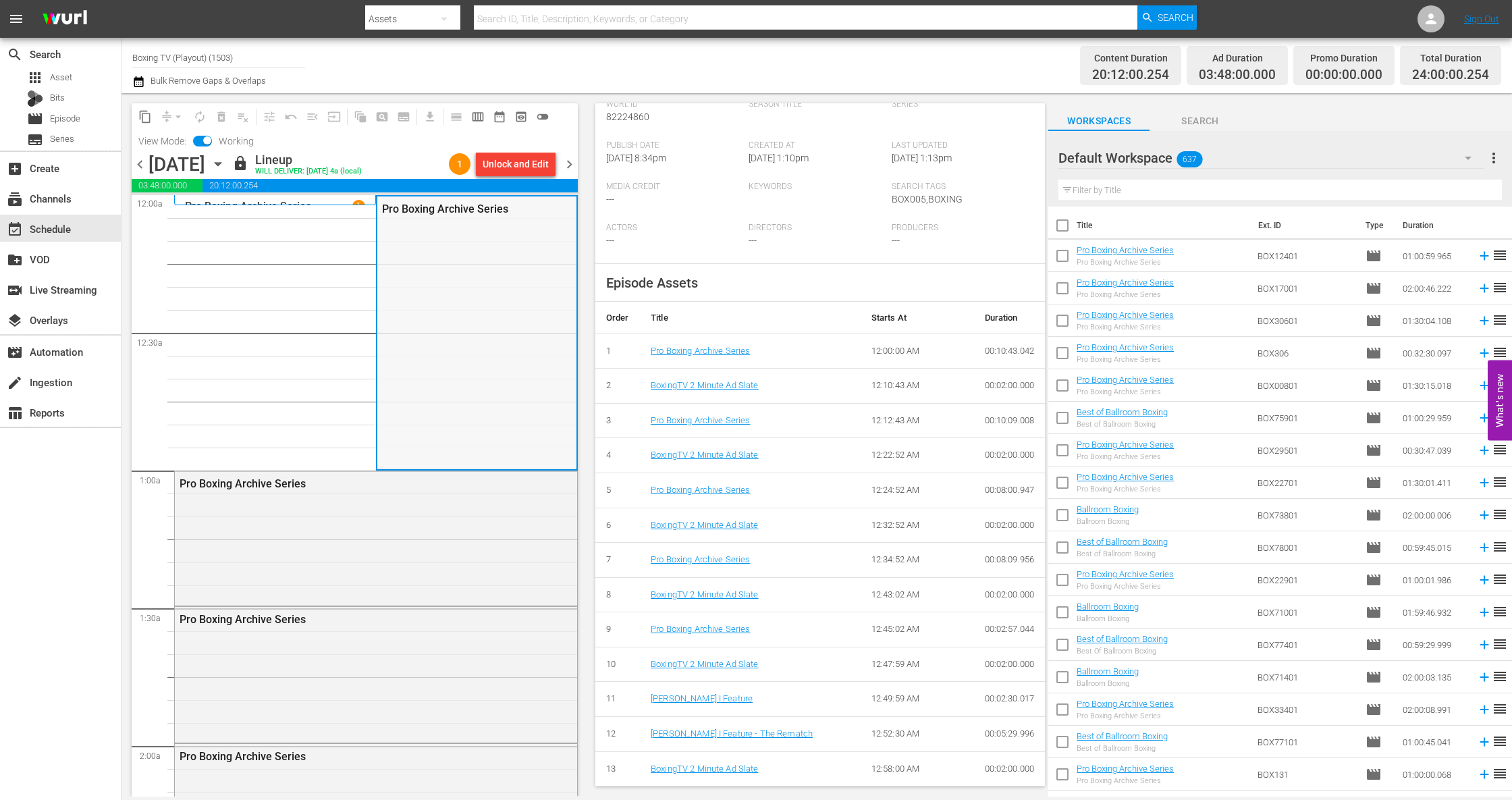
click at [377, 463] on div "Pro Boxing Archive Series" at bounding box center [477, 332] width 199 height 271
click at [339, 502] on div "Pro Boxing Archive Series" at bounding box center [376, 536] width 402 height 131
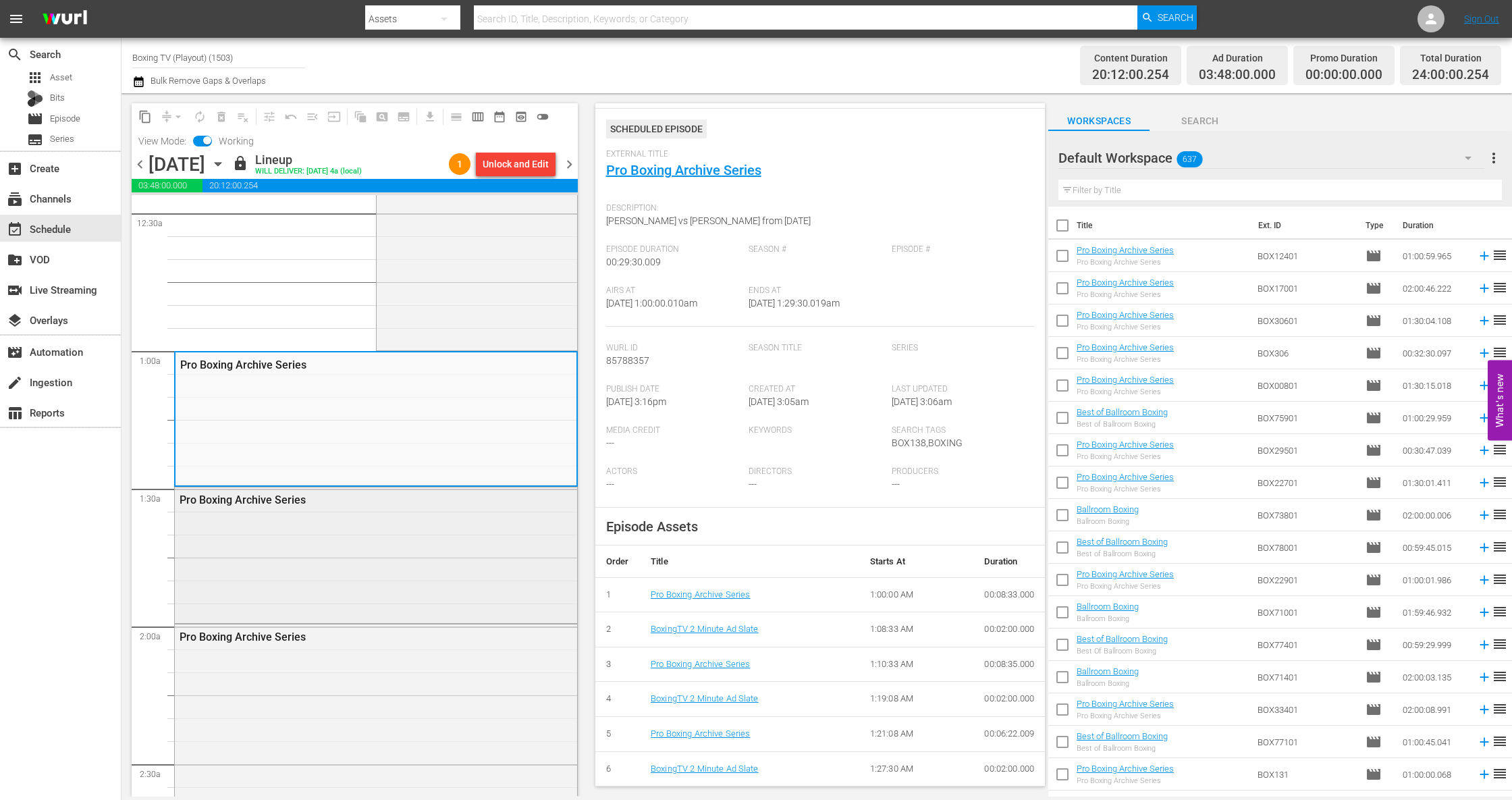
click at [408, 490] on div "Pro Boxing Archive Series" at bounding box center [376, 499] width 402 height 24
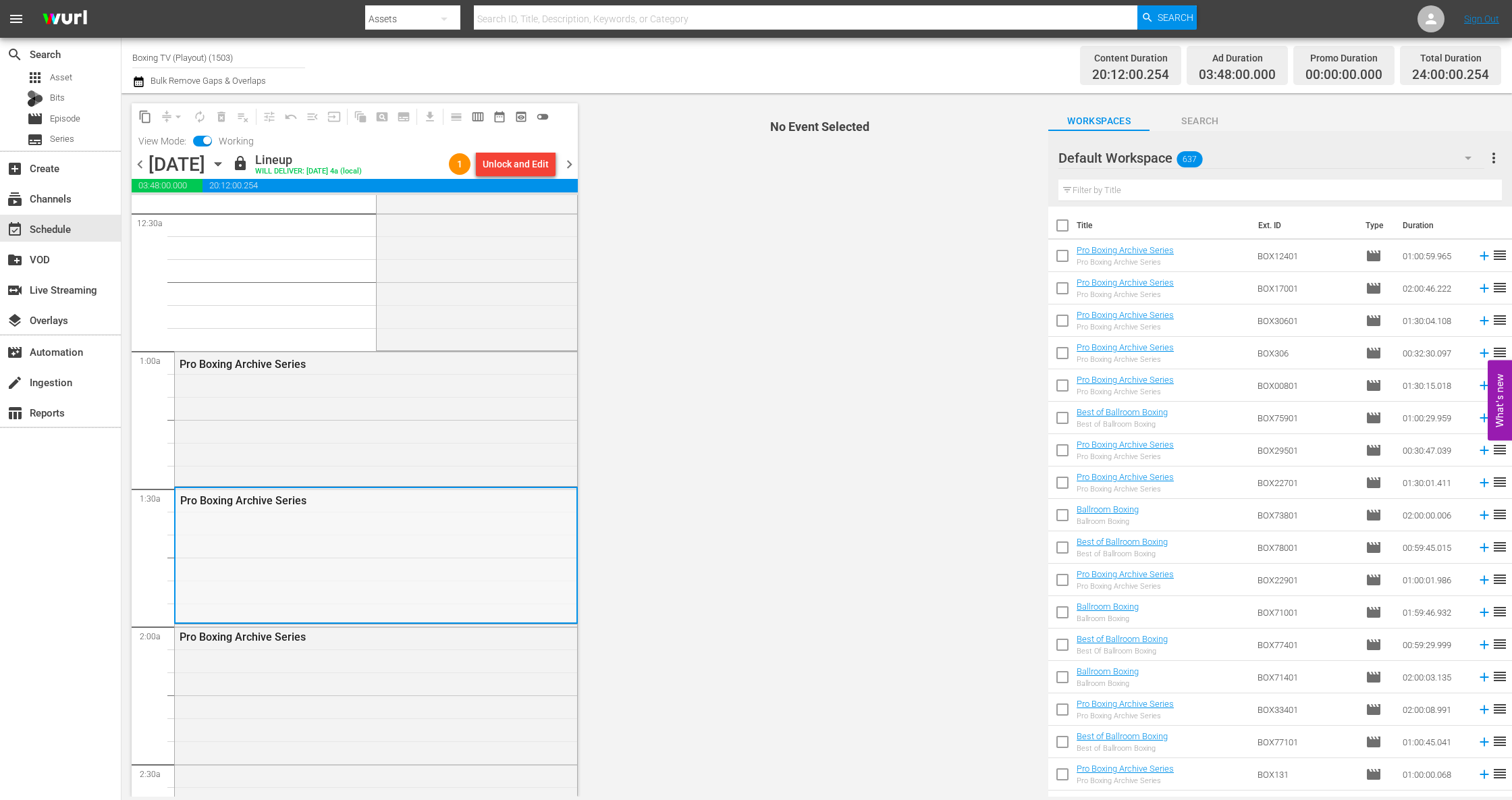
click at [367, 514] on div "Pro Boxing Archive Series" at bounding box center [376, 554] width 401 height 134
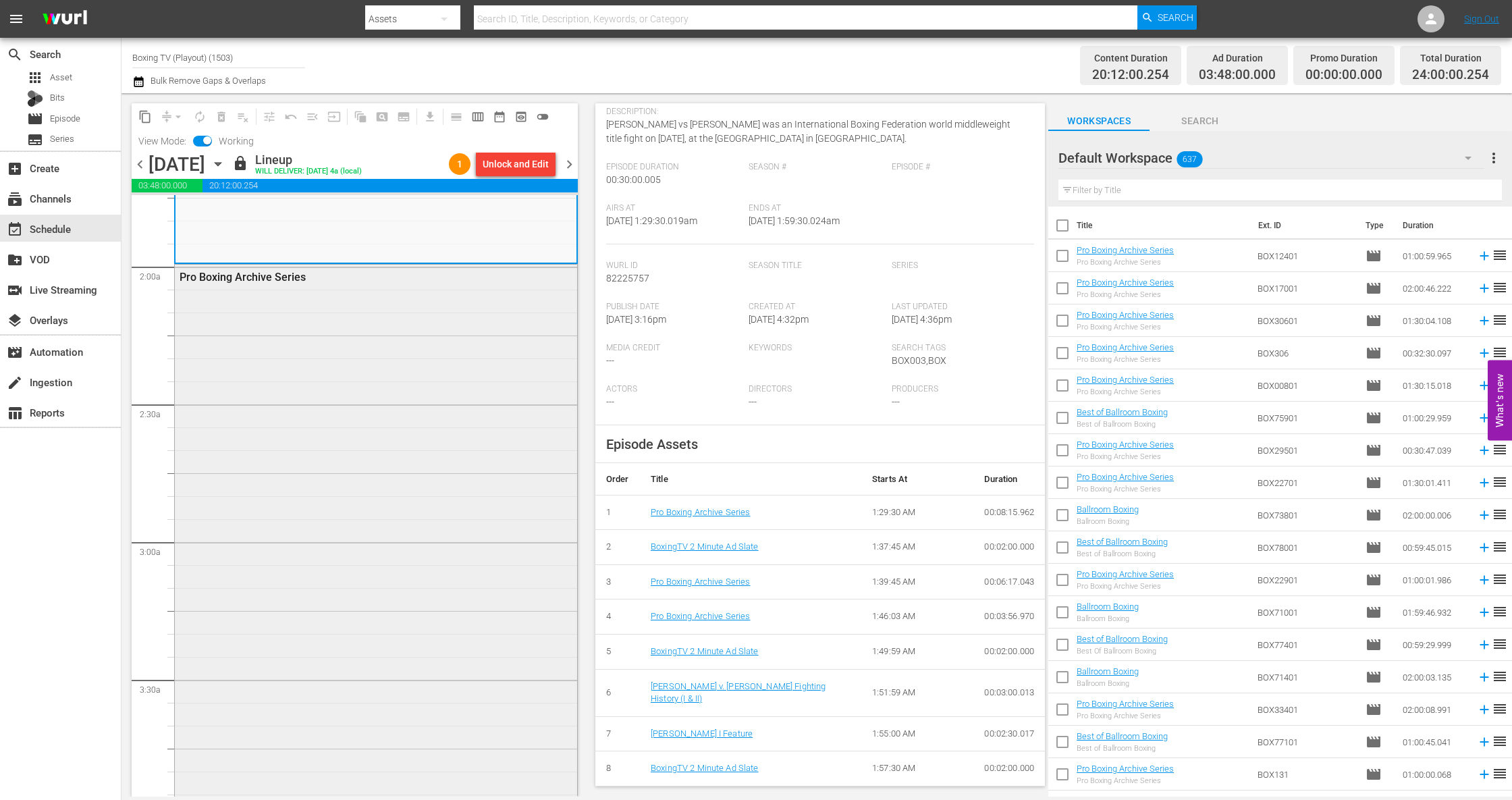
click at [390, 495] on div "Pro Boxing Archive Series" at bounding box center [376, 541] width 402 height 553
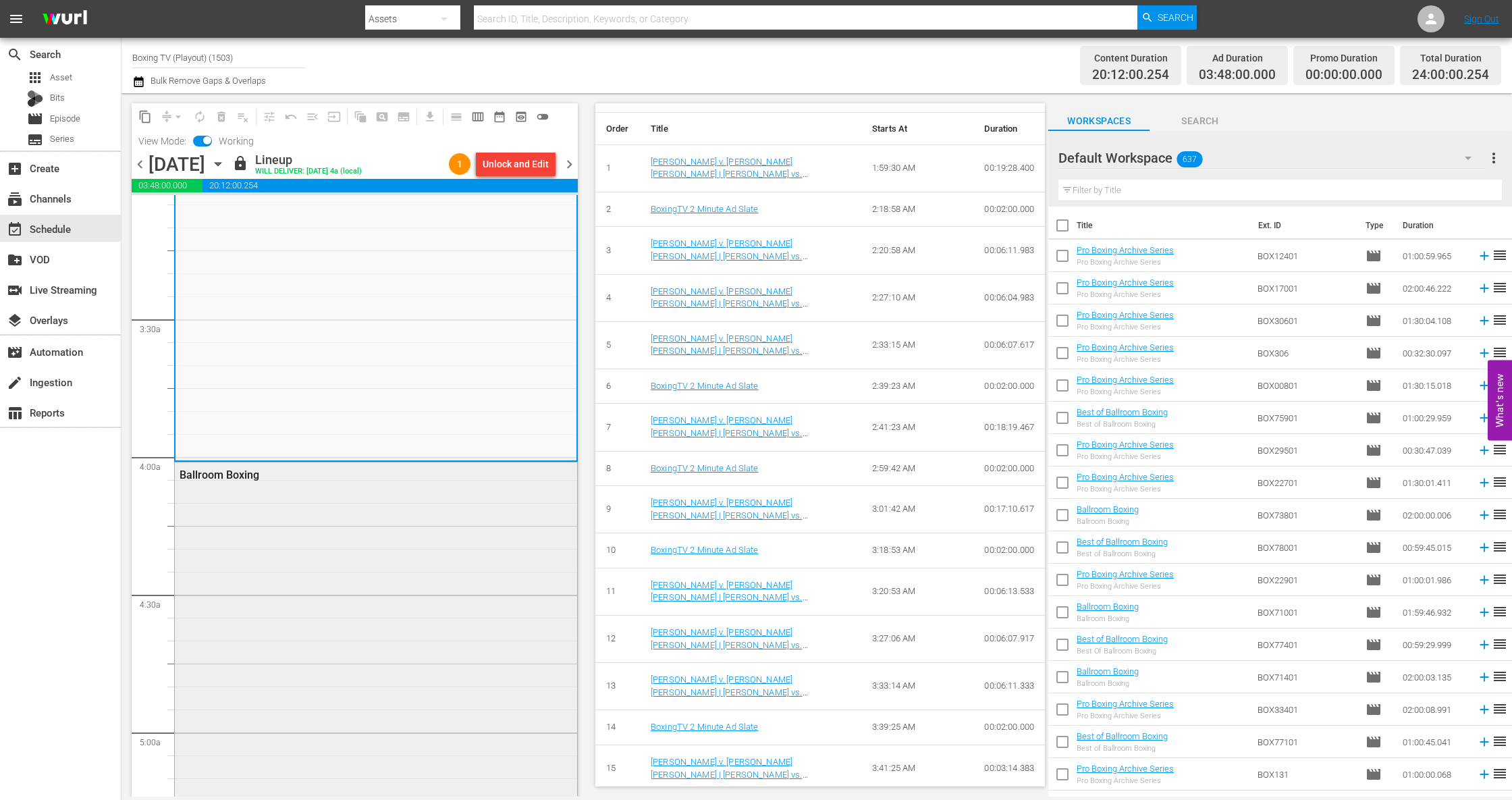
click at [451, 578] on div "Ballroom Boxing" at bounding box center [376, 734] width 402 height 543
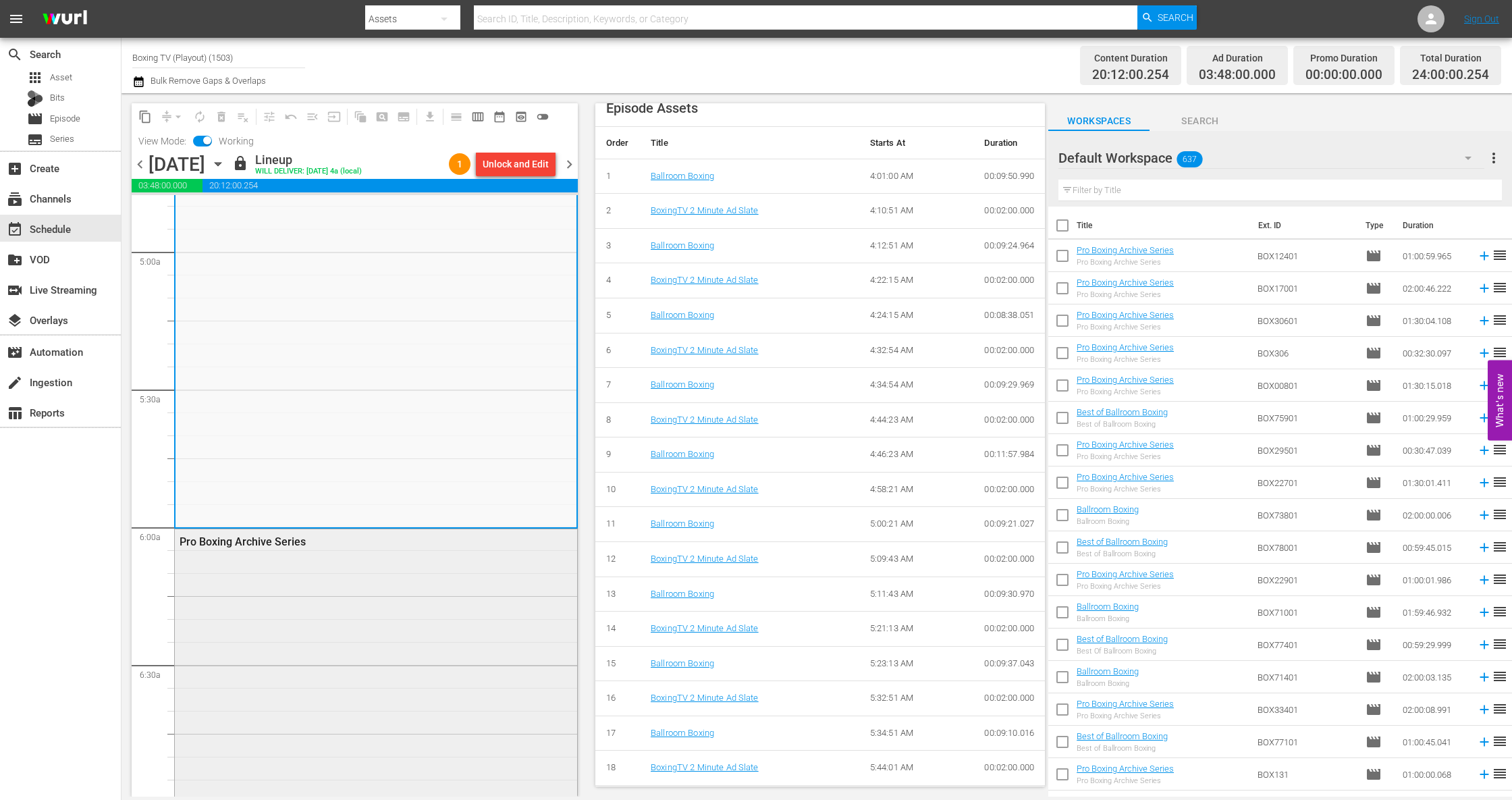
click at [356, 566] on div "Pro Boxing Archive Series" at bounding box center [376, 664] width 402 height 271
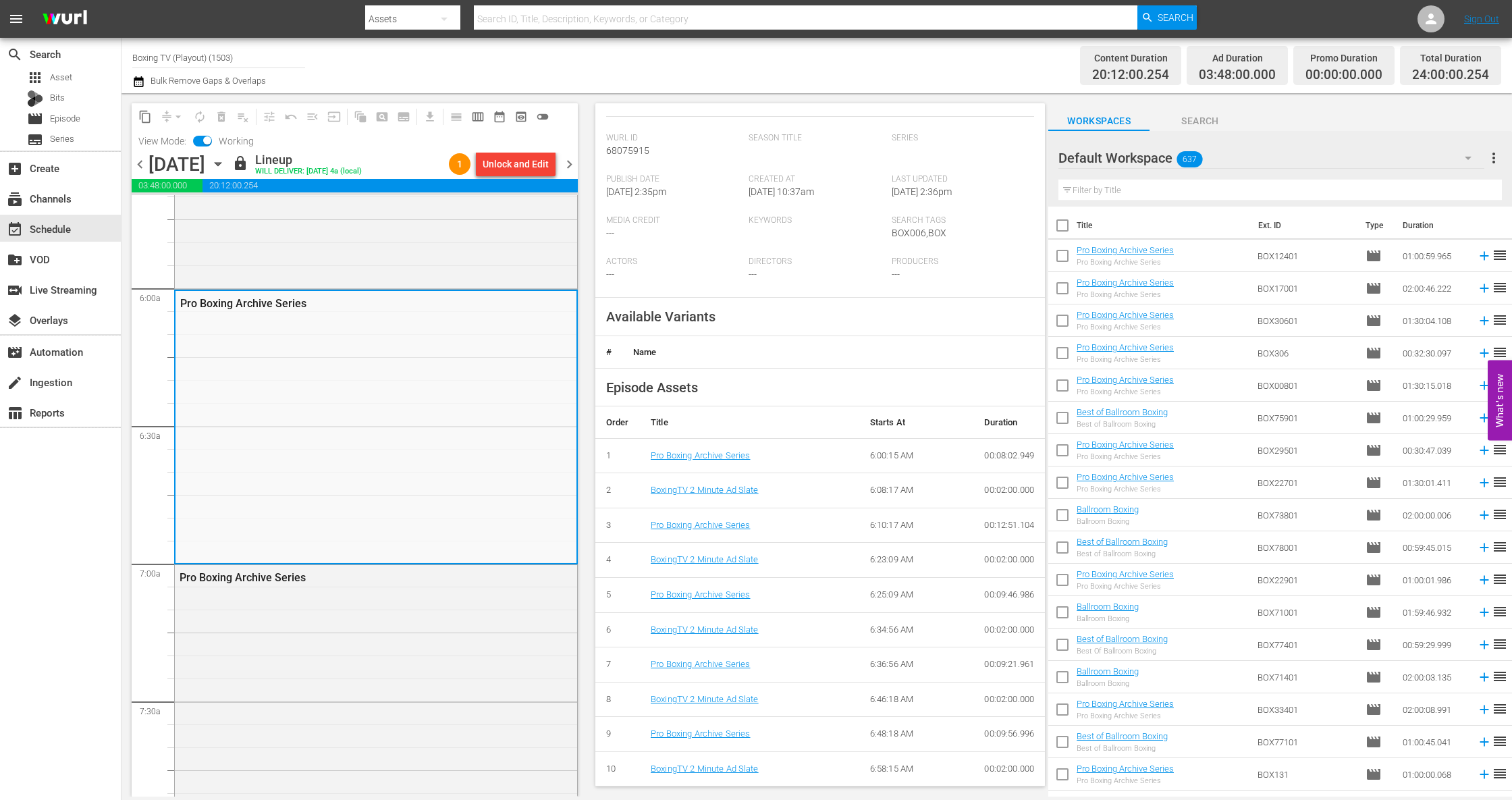
drag, startPoint x: 325, startPoint y: 649, endPoint x: 1174, endPoint y: 588, distance: 851.2
click at [325, 649] on div "Pro Boxing Archive Series" at bounding box center [376, 700] width 402 height 269
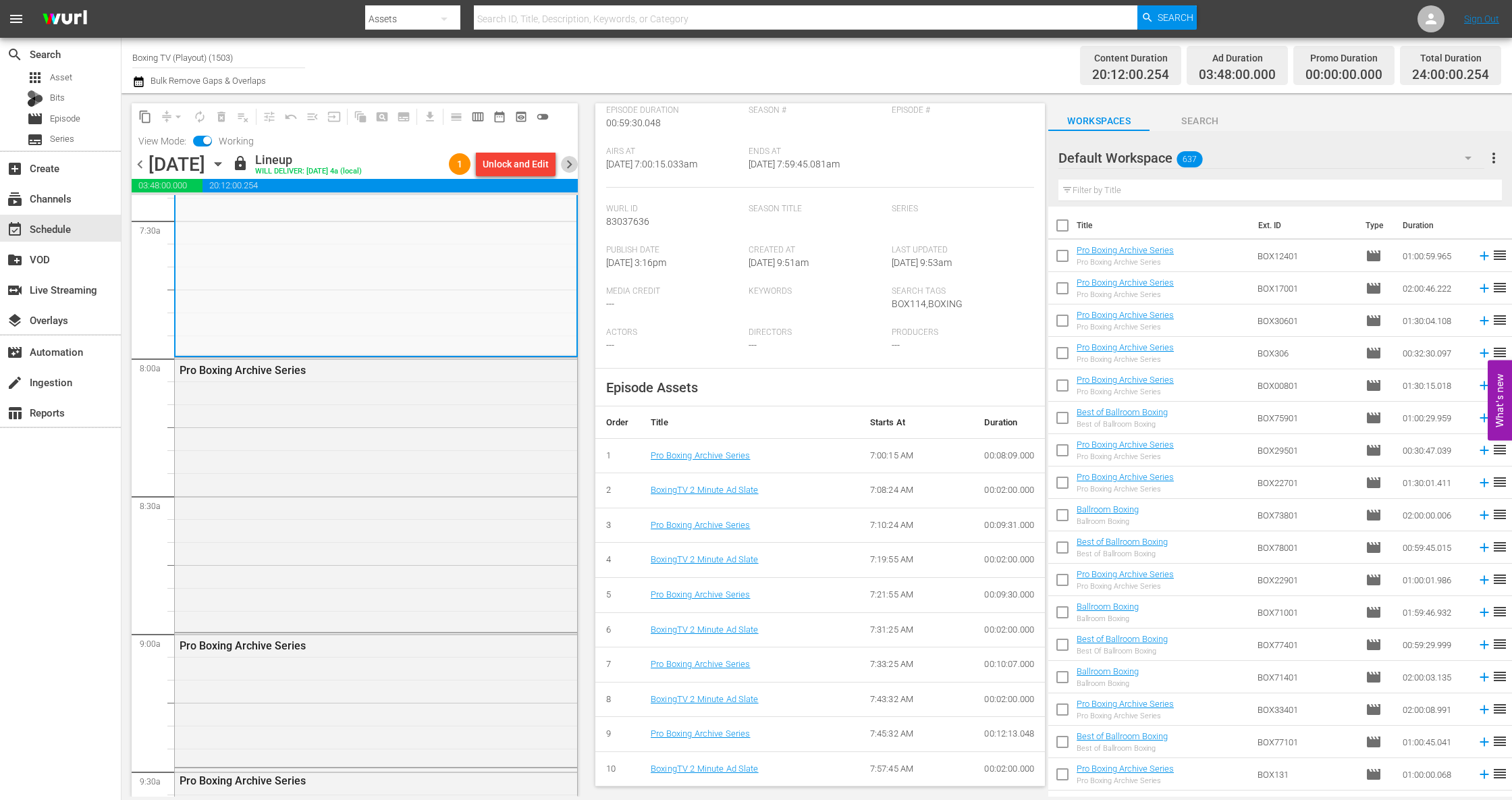
click at [565, 156] on span "chevron_right" at bounding box center [570, 165] width 17 height 17
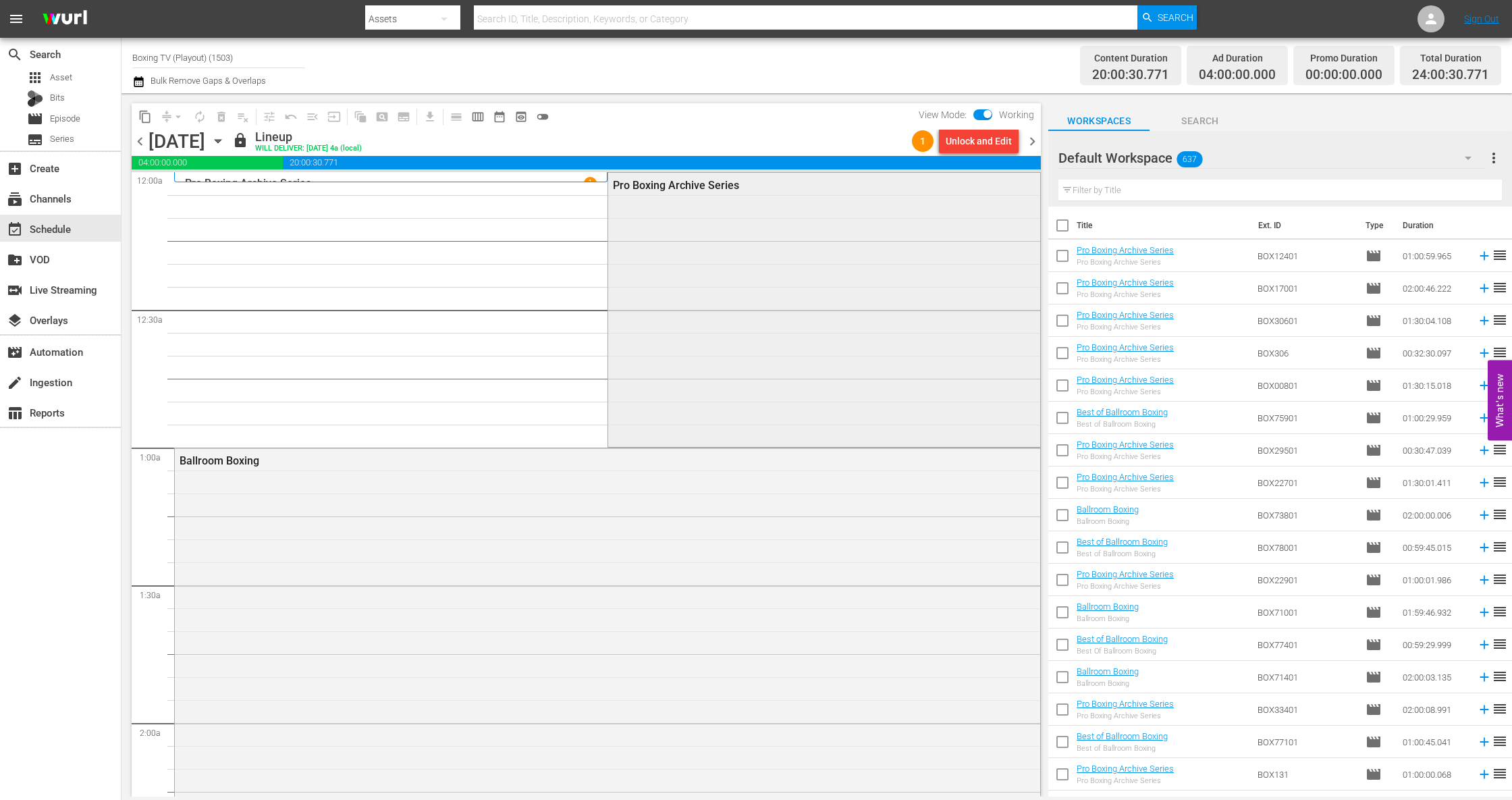
click at [849, 344] on div "Pro Boxing Archive Series" at bounding box center [824, 308] width 432 height 271
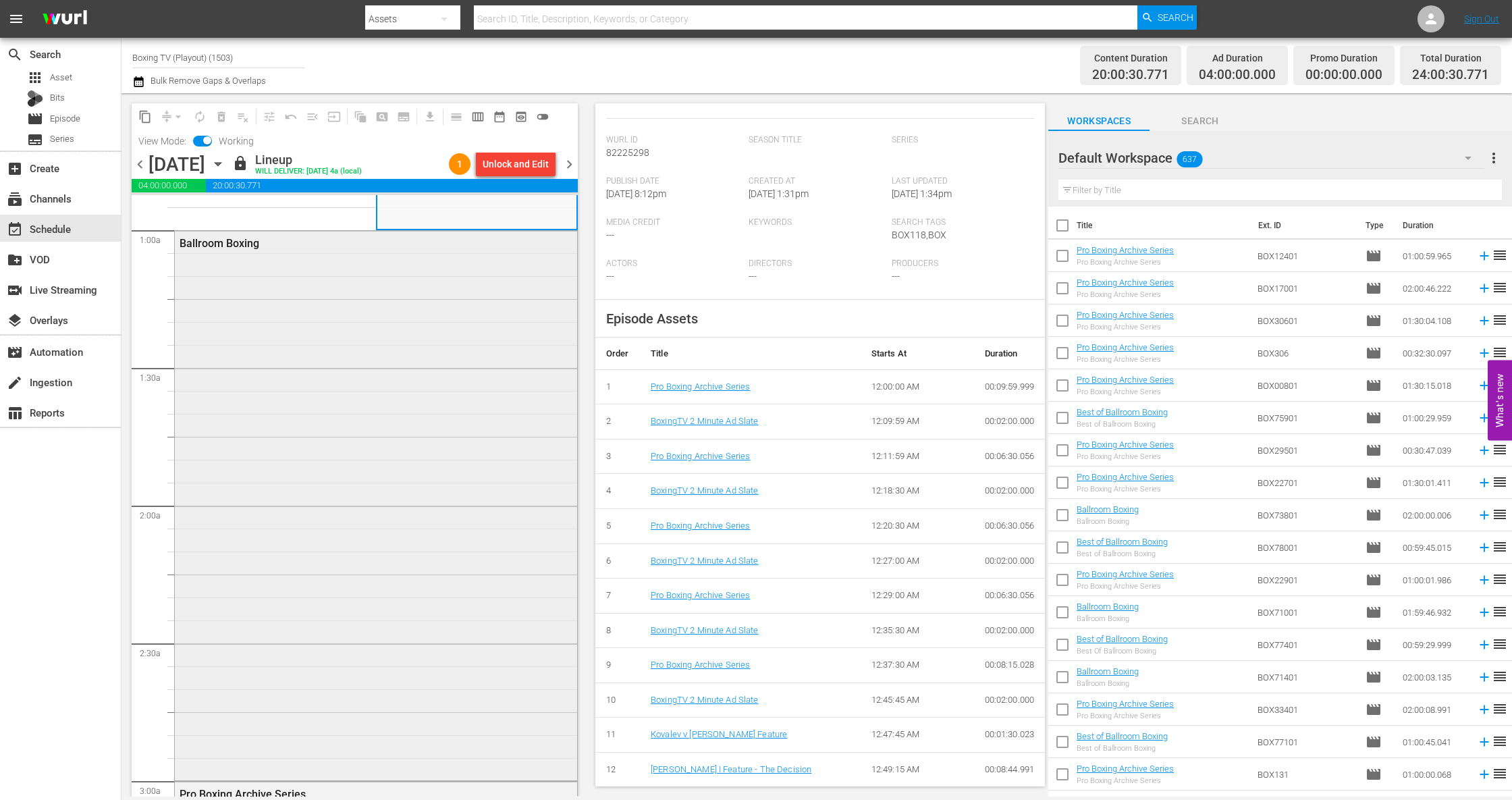
click at [338, 513] on div "Ballroom Boxing" at bounding box center [376, 504] width 402 height 546
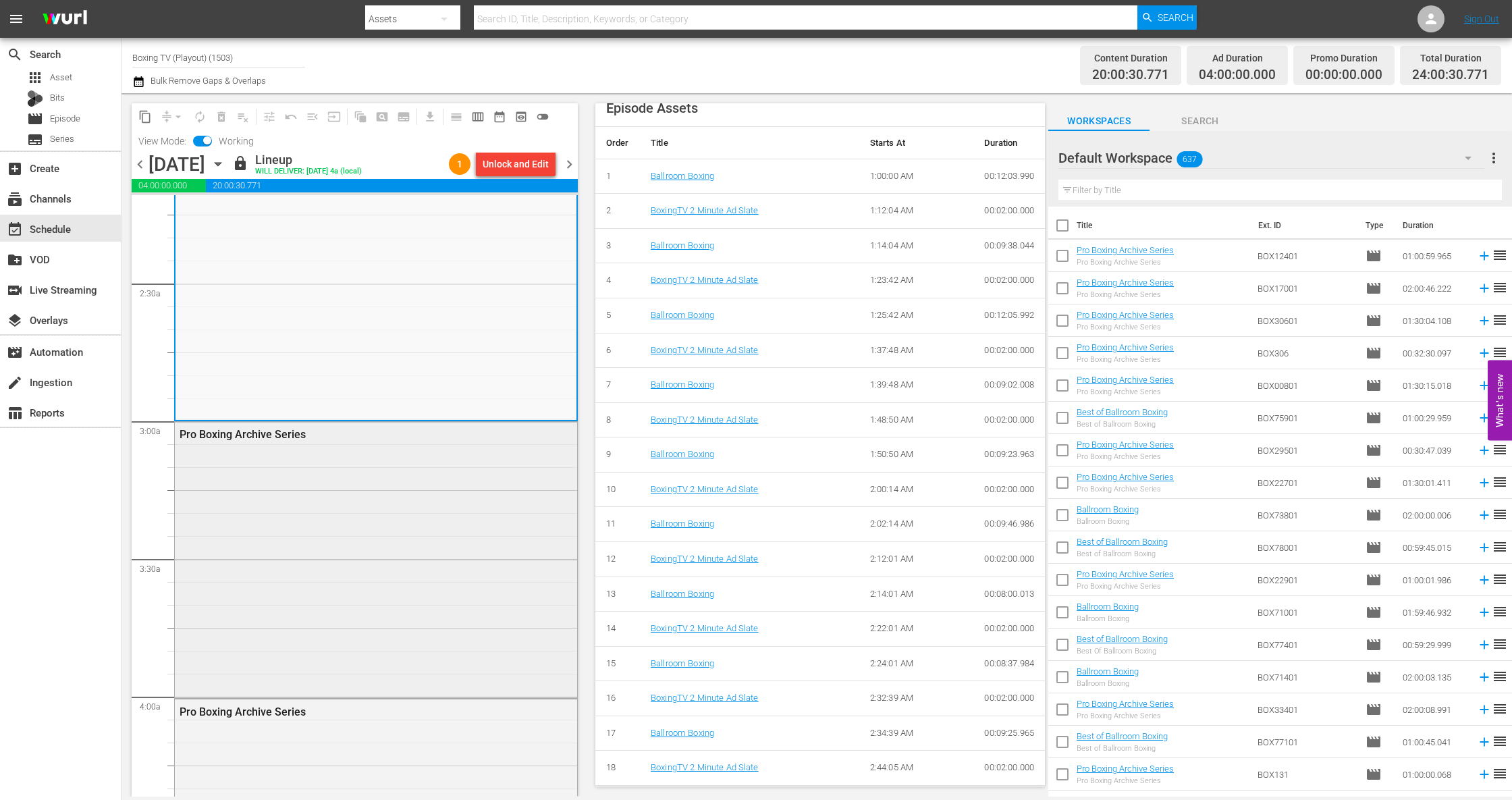
click at [387, 563] on div "Pro Boxing Archive Series" at bounding box center [376, 559] width 402 height 274
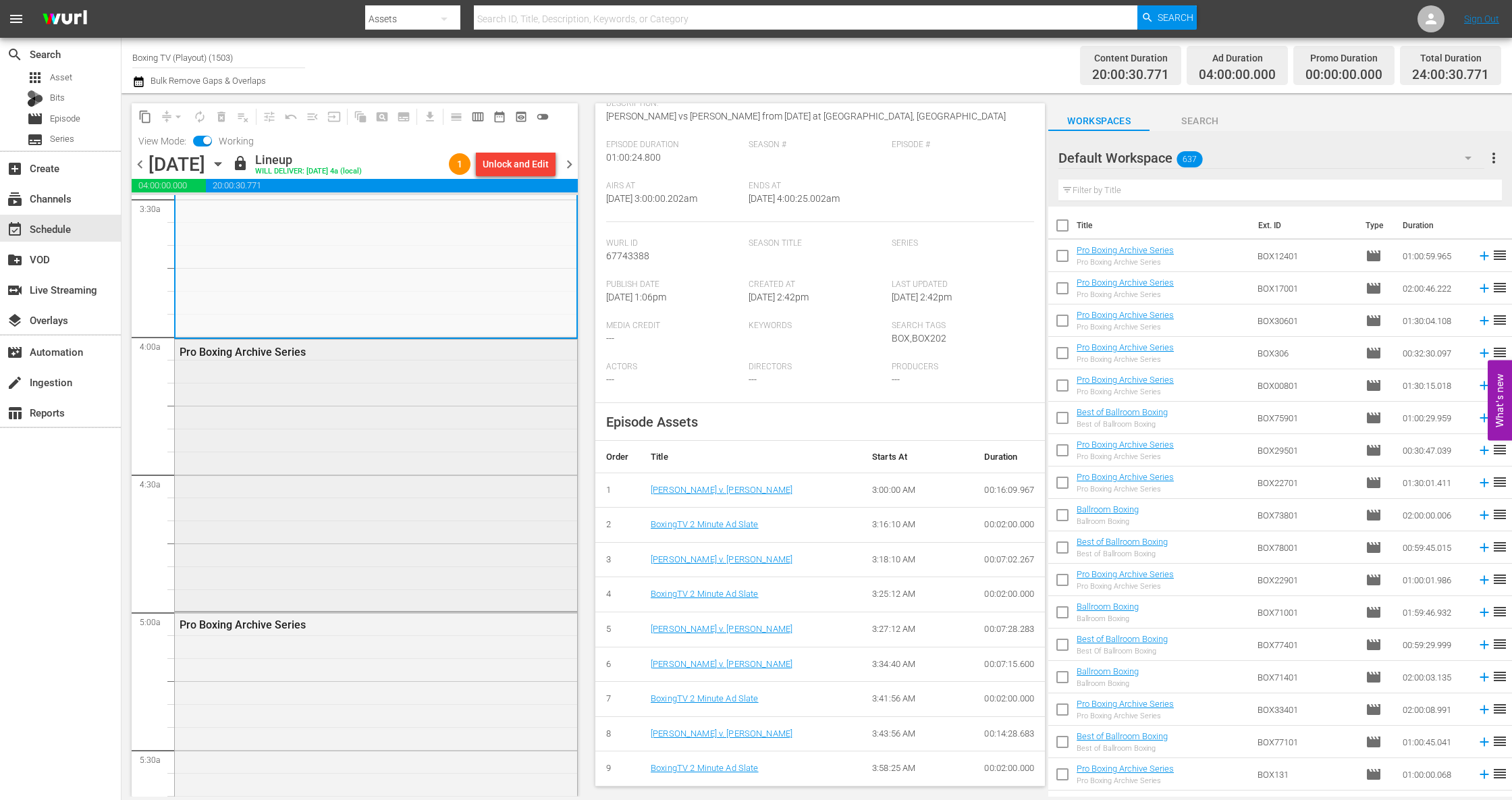
click at [363, 538] on div "Pro Boxing Archive Series" at bounding box center [376, 474] width 402 height 269
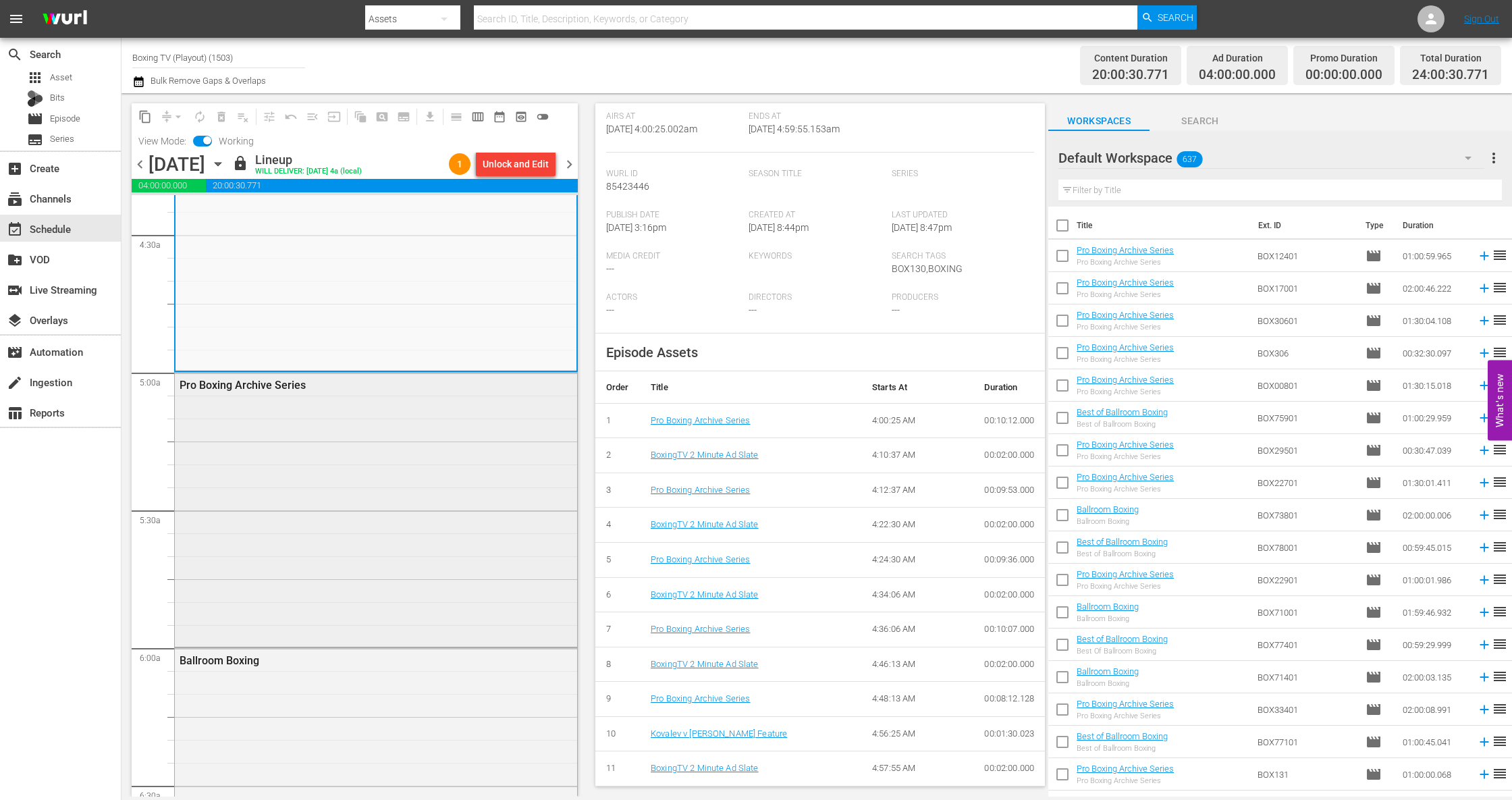
click at [308, 566] on div "Pro Boxing Archive Series" at bounding box center [376, 508] width 402 height 271
